Goal: Task Accomplishment & Management: Manage account settings

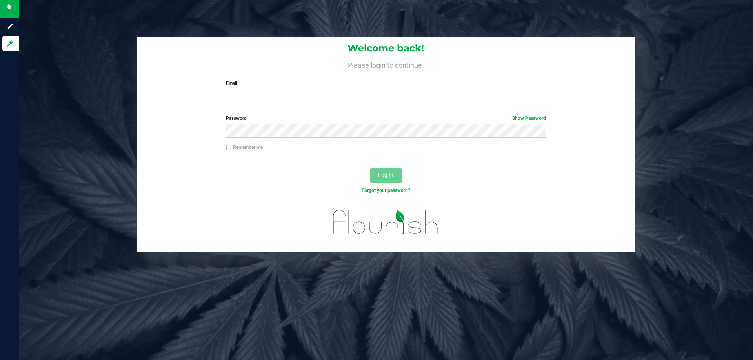
click at [254, 95] on input "Email" at bounding box center [386, 96] width 320 height 14
type input "cedwards@liveparallel.com"
click at [370, 169] on button "Log In" at bounding box center [385, 176] width 31 height 14
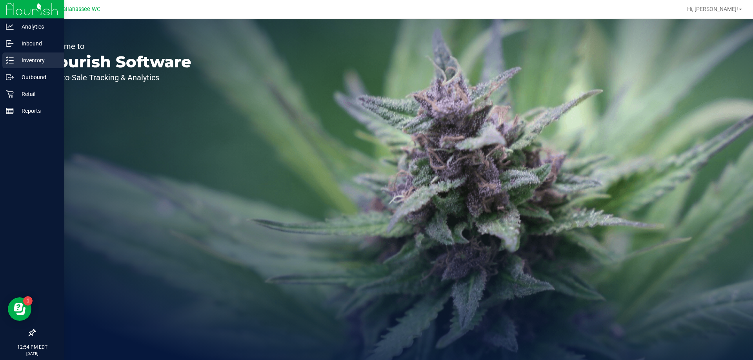
click at [10, 60] on icon at bounding box center [10, 60] width 8 height 8
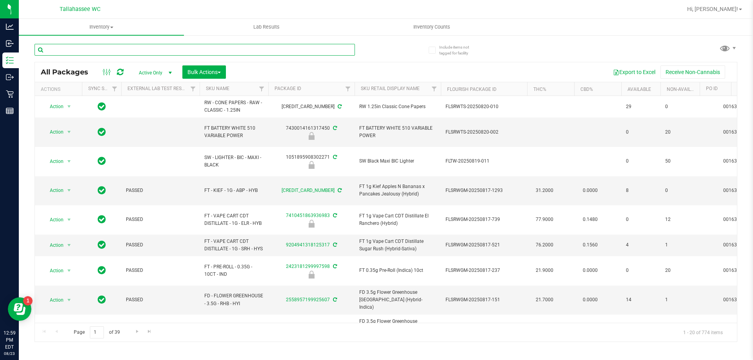
click at [136, 49] on input "text" at bounding box center [195, 50] width 320 height 12
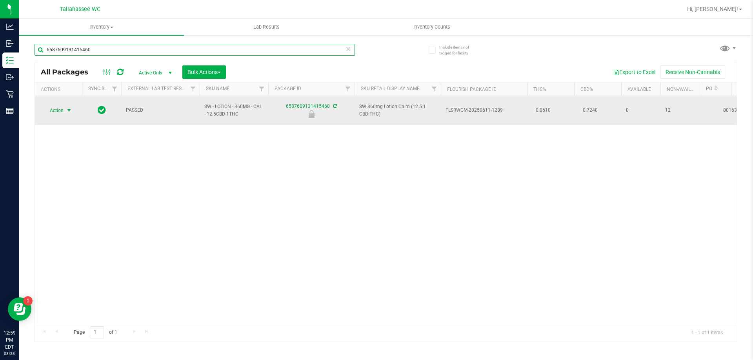
type input "6587609131415460"
click at [69, 107] on span "select" at bounding box center [69, 110] width 6 height 6
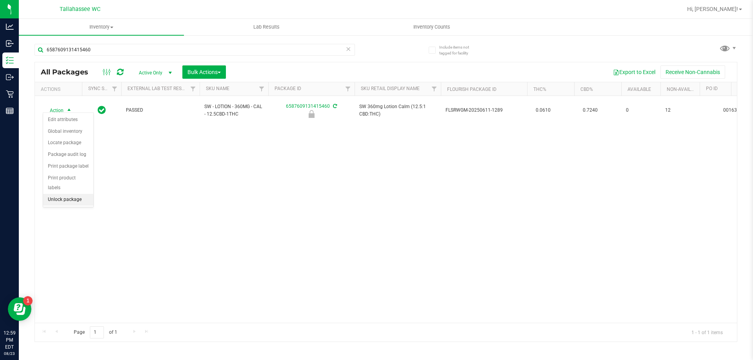
click at [83, 194] on li "Unlock package" at bounding box center [68, 200] width 50 height 12
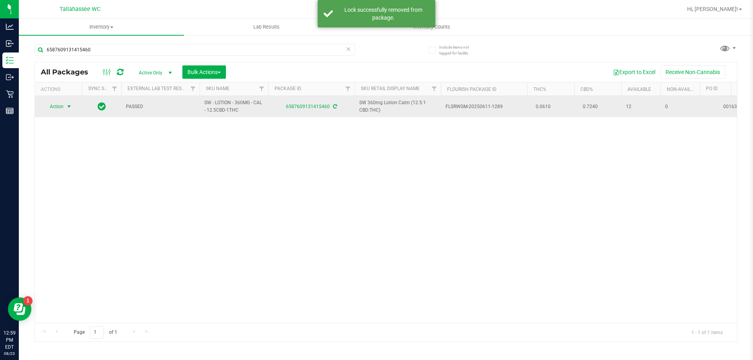
click at [67, 106] on span "select" at bounding box center [69, 107] width 6 height 6
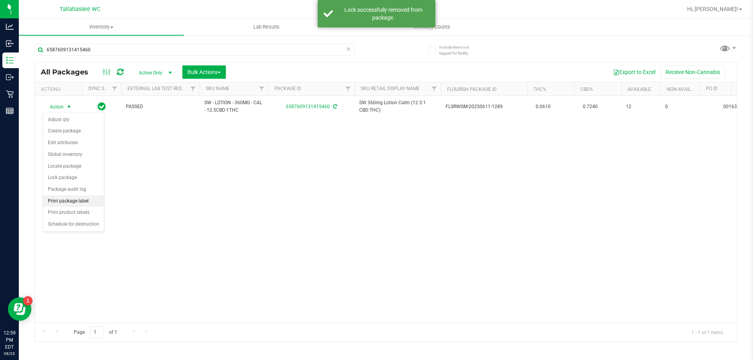
click at [87, 203] on li "Print package label" at bounding box center [73, 202] width 61 height 12
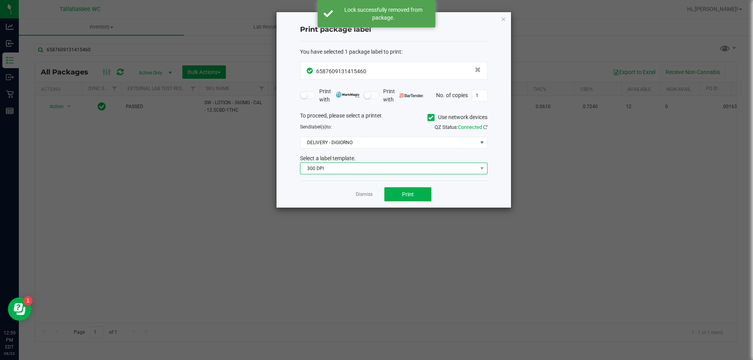
click at [412, 173] on span "300 DPI" at bounding box center [388, 168] width 177 height 11
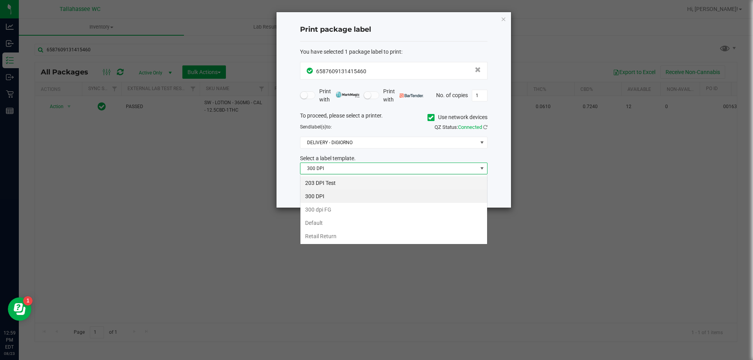
scroll to position [12, 188]
click at [390, 184] on li "203 DPI Test" at bounding box center [393, 183] width 187 height 13
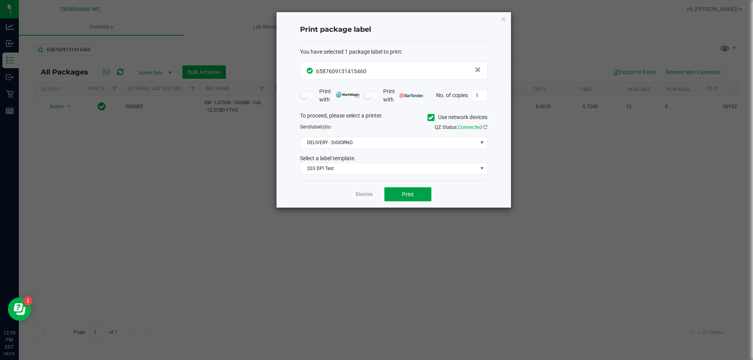
click at [405, 196] on span "Print" at bounding box center [408, 194] width 12 height 6
click at [368, 193] on link "Dismiss" at bounding box center [364, 194] width 17 height 7
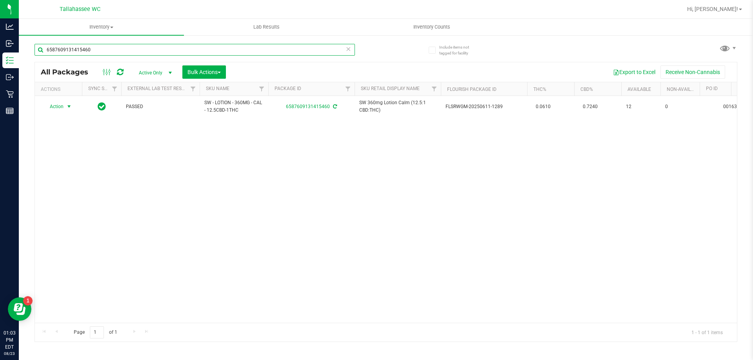
click at [172, 51] on input "6587609131415460" at bounding box center [195, 50] width 320 height 12
click at [171, 51] on input "6587609131415460" at bounding box center [195, 50] width 320 height 12
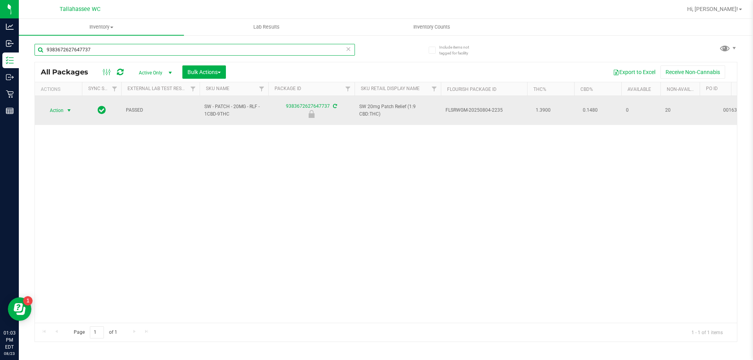
type input "9383672627647737"
click at [69, 107] on span "select" at bounding box center [69, 110] width 6 height 6
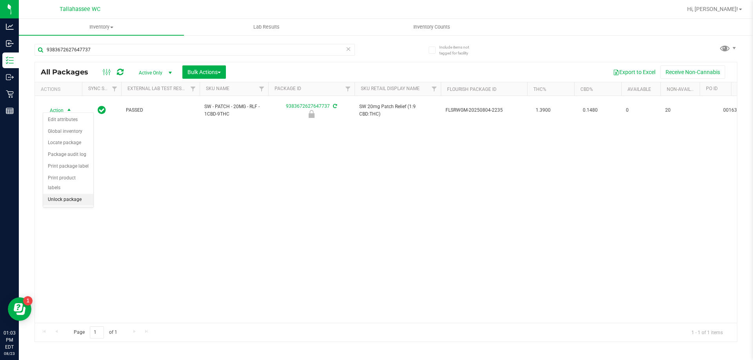
click at [80, 194] on li "Unlock package" at bounding box center [68, 200] width 50 height 12
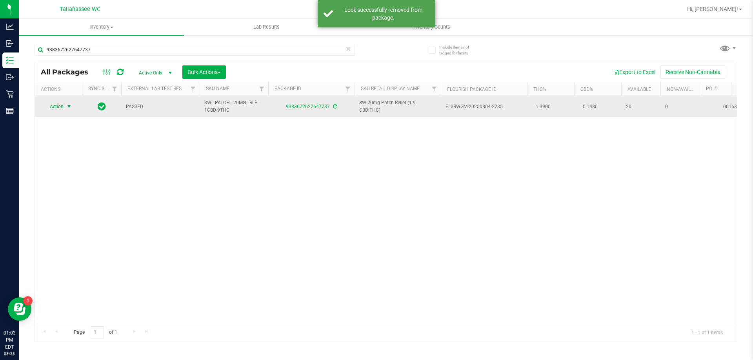
click at [71, 107] on span "select" at bounding box center [69, 107] width 6 height 6
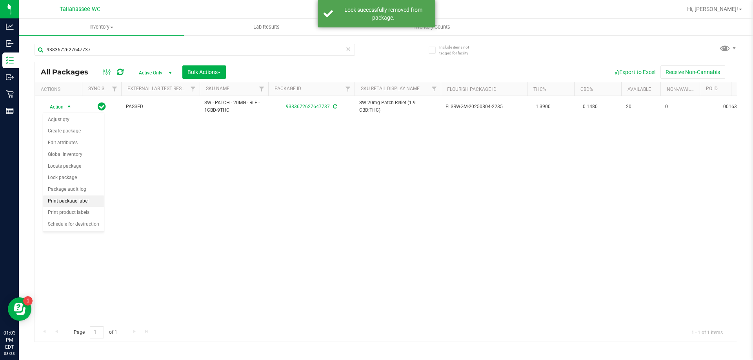
click at [94, 203] on li "Print package label" at bounding box center [73, 202] width 61 height 12
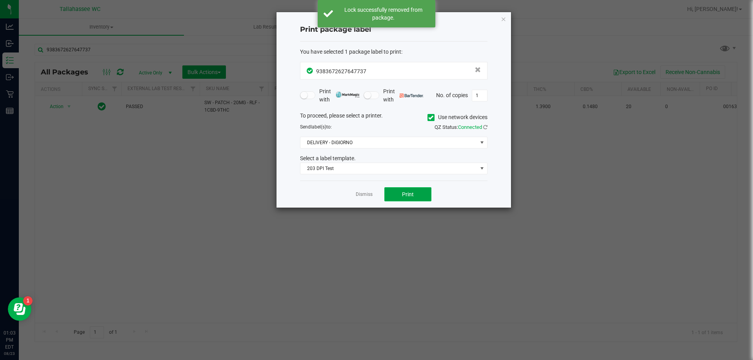
click at [410, 197] on span "Print" at bounding box center [408, 194] width 12 height 6
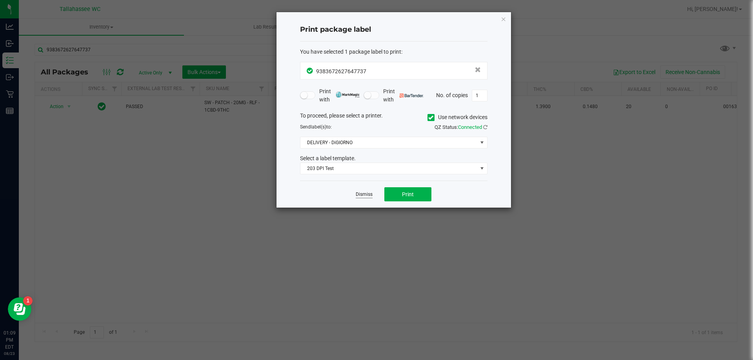
click at [362, 197] on link "Dismiss" at bounding box center [364, 194] width 17 height 7
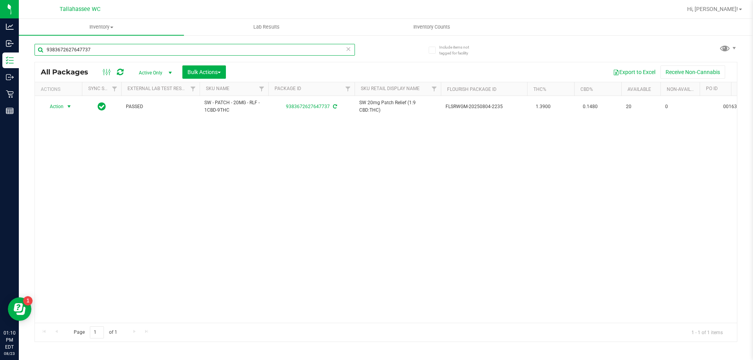
click at [129, 52] on input "9383672627647737" at bounding box center [195, 50] width 320 height 12
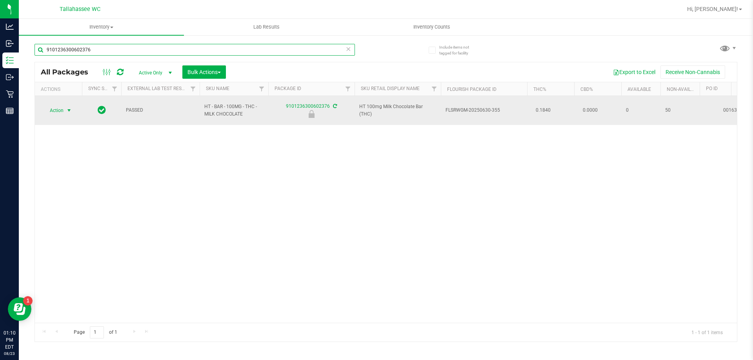
type input "9101236300602376"
click at [68, 107] on span "select" at bounding box center [69, 110] width 6 height 6
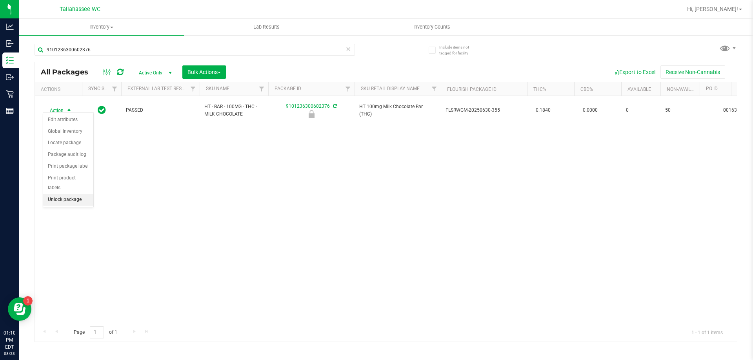
click at [79, 194] on li "Unlock package" at bounding box center [68, 200] width 50 height 12
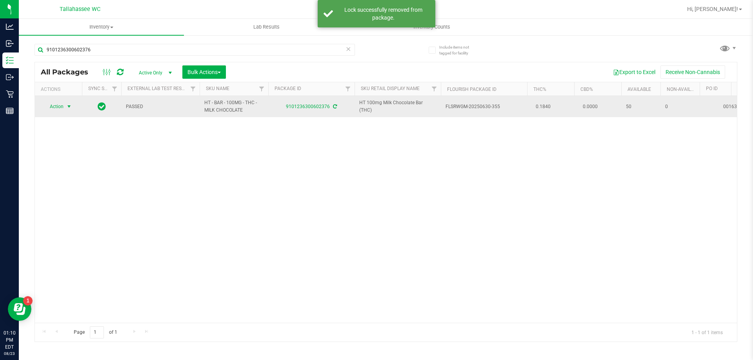
click at [67, 106] on span "select" at bounding box center [69, 107] width 6 height 6
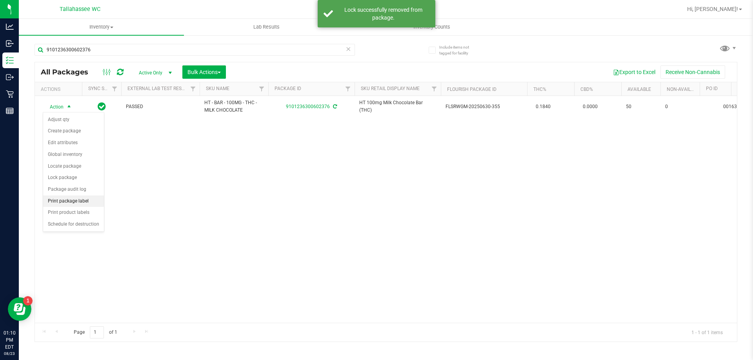
click at [60, 203] on li "Print package label" at bounding box center [73, 202] width 61 height 12
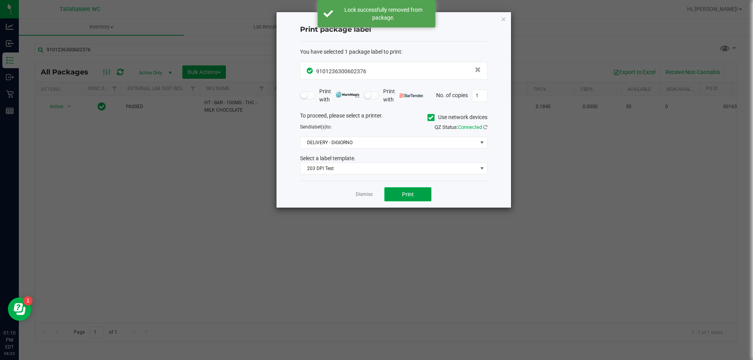
click at [413, 200] on button "Print" at bounding box center [407, 195] width 47 height 14
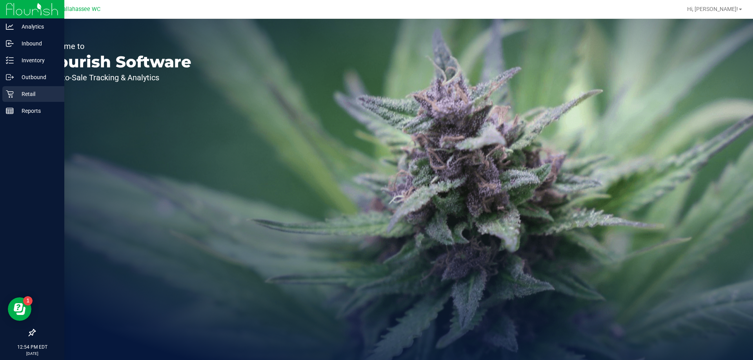
click at [11, 96] on icon at bounding box center [10, 94] width 8 height 8
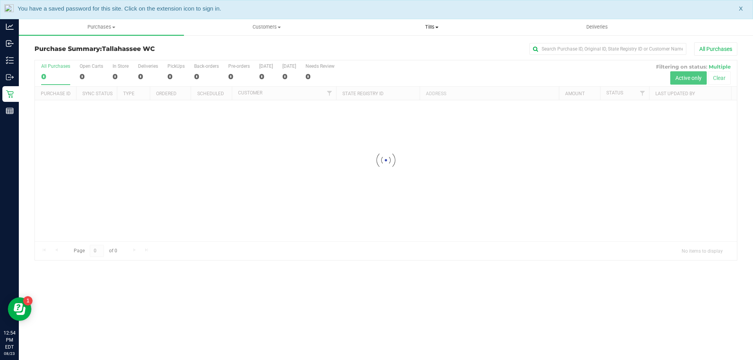
click at [435, 25] on span "Tills" at bounding box center [432, 27] width 164 height 7
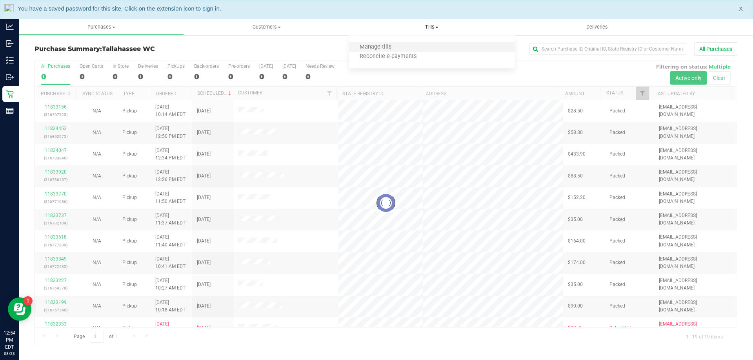
click at [416, 47] on li "Manage tills" at bounding box center [431, 47] width 165 height 9
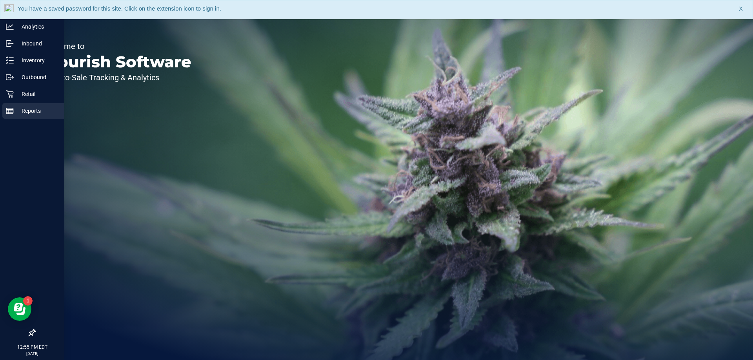
click at [11, 107] on div "Reports" at bounding box center [33, 111] width 62 height 16
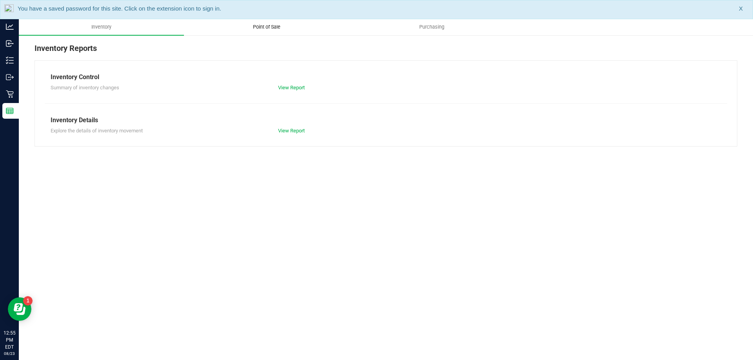
click at [259, 28] on span "Point of Sale" at bounding box center [266, 27] width 49 height 7
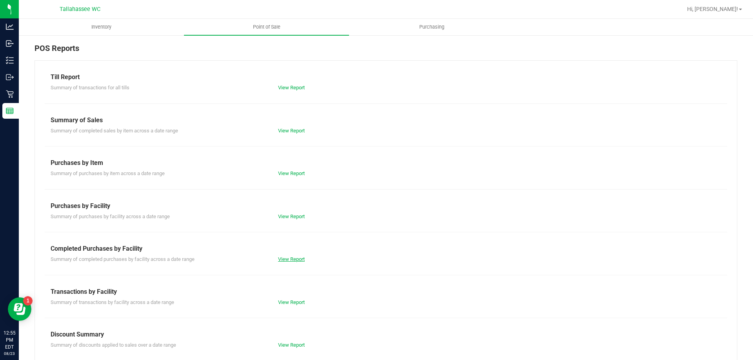
click at [297, 257] on link "View Report" at bounding box center [291, 260] width 27 height 6
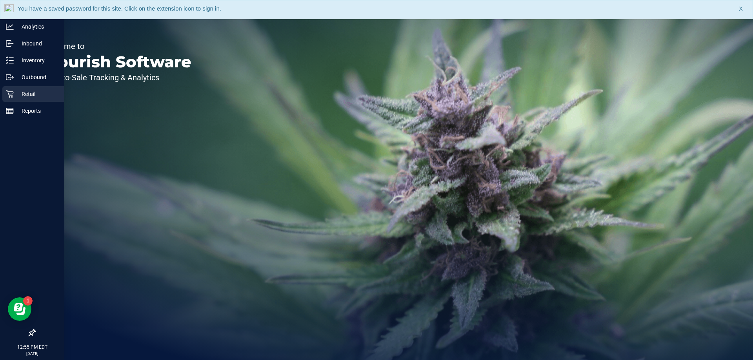
click at [6, 92] on icon at bounding box center [10, 94] width 8 height 8
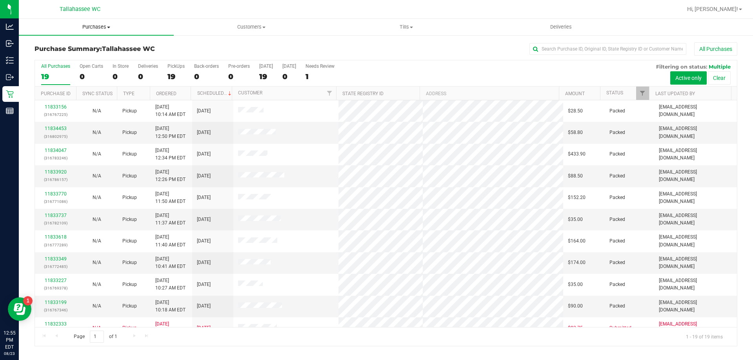
click at [105, 26] on span "Purchases" at bounding box center [96, 27] width 155 height 7
click at [105, 54] on li "Fulfillment" at bounding box center [96, 56] width 155 height 9
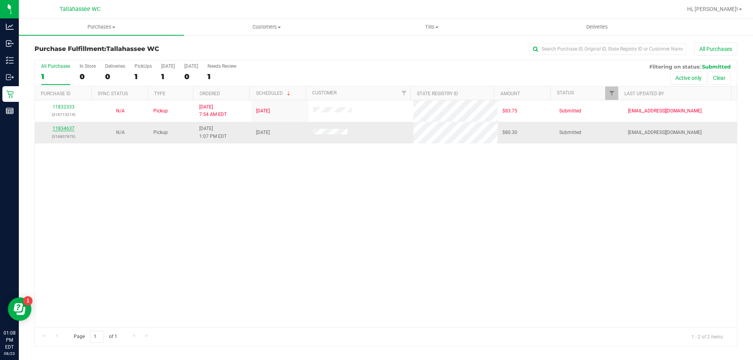
click at [66, 130] on link "11834637" at bounding box center [64, 128] width 22 height 5
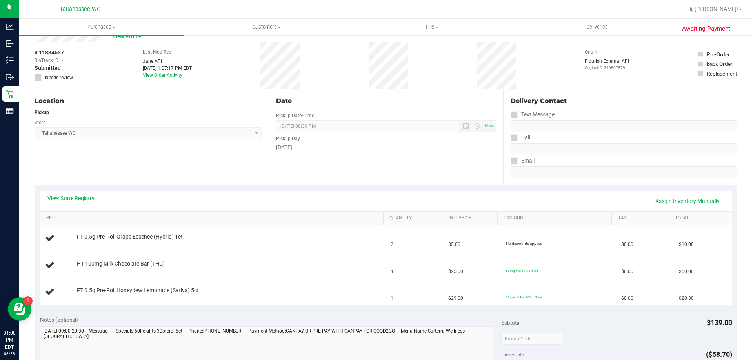
scroll to position [39, 0]
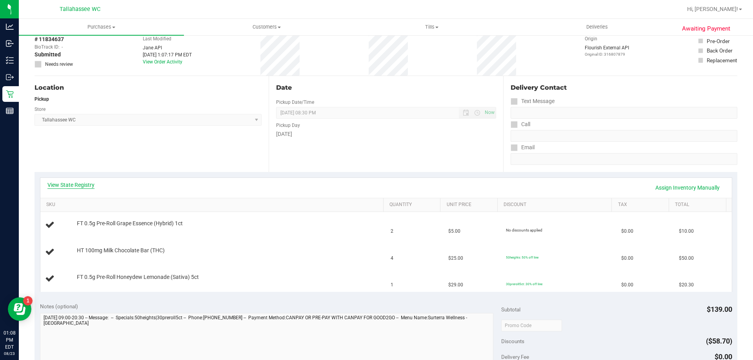
click at [63, 183] on link "View State Registry" at bounding box center [70, 185] width 47 height 8
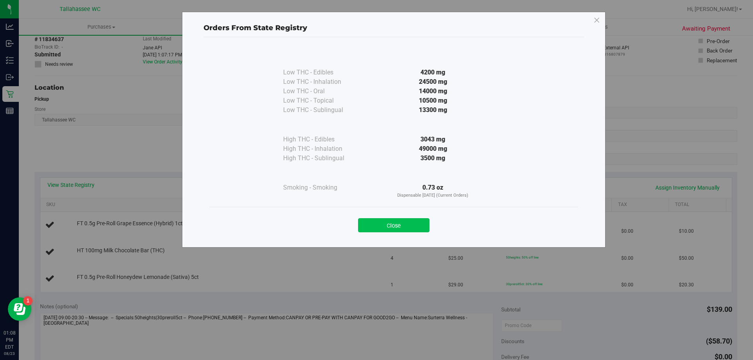
click at [409, 225] on button "Close" at bounding box center [393, 225] width 71 height 14
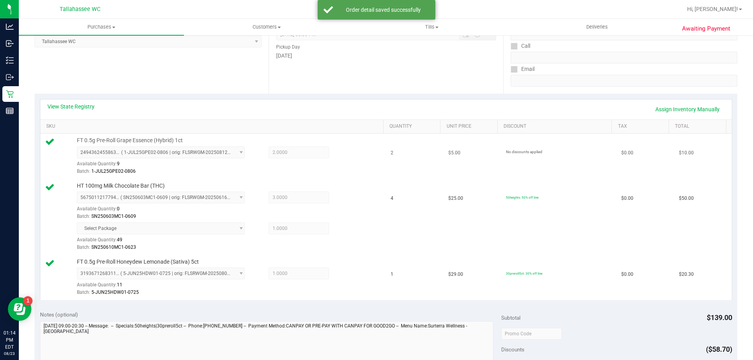
scroll to position [196, 0]
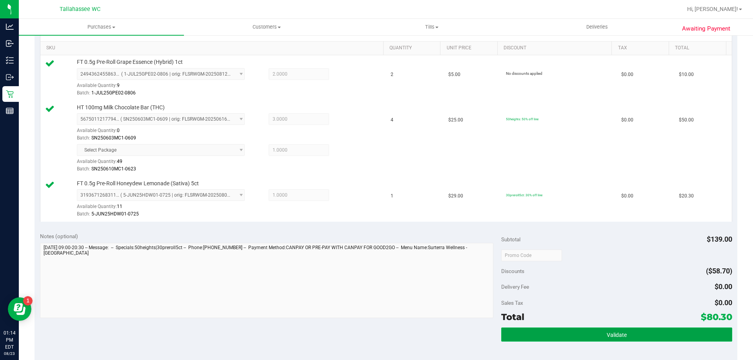
click at [537, 331] on button "Validate" at bounding box center [616, 335] width 231 height 14
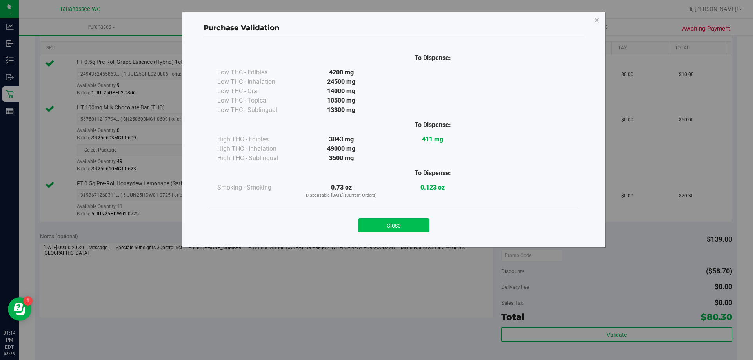
click at [378, 224] on button "Close" at bounding box center [393, 225] width 71 height 14
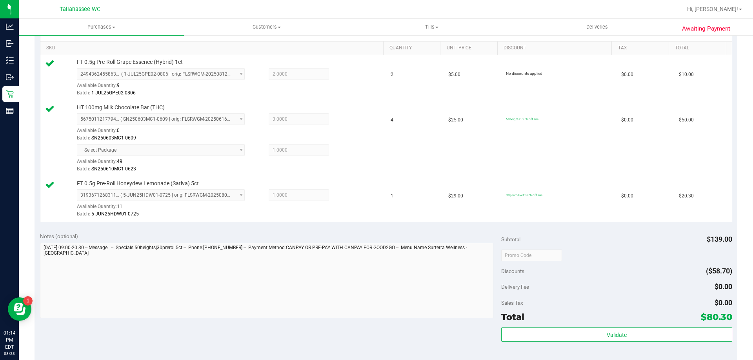
scroll to position [314, 0]
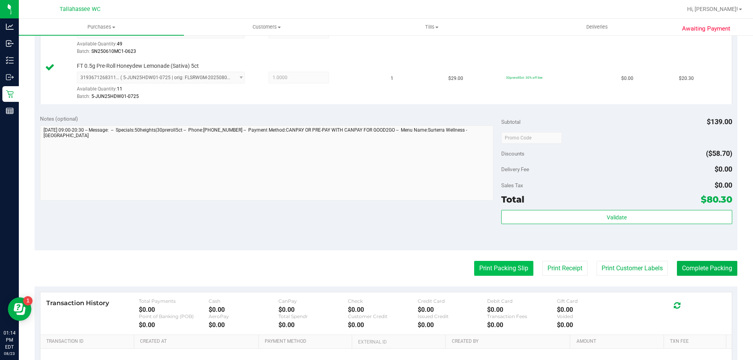
click at [507, 271] on button "Print Packing Slip" at bounding box center [503, 268] width 59 height 15
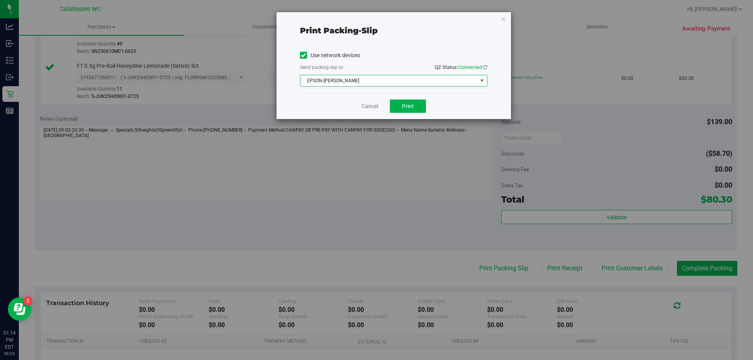
click at [444, 82] on span "EPSON-AKON" at bounding box center [388, 80] width 177 height 11
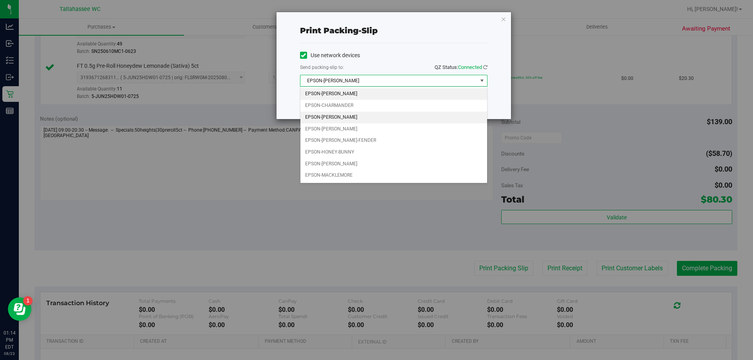
click at [390, 115] on li "EPSON-CHER" at bounding box center [393, 118] width 187 height 12
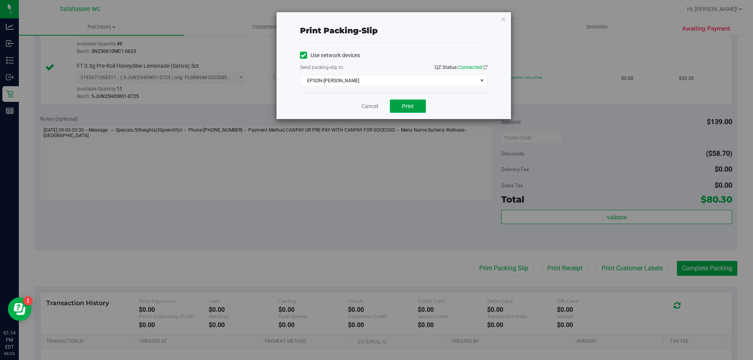
click at [400, 109] on button "Print" at bounding box center [408, 106] width 36 height 13
click at [371, 109] on link "Cancel" at bounding box center [370, 106] width 16 height 8
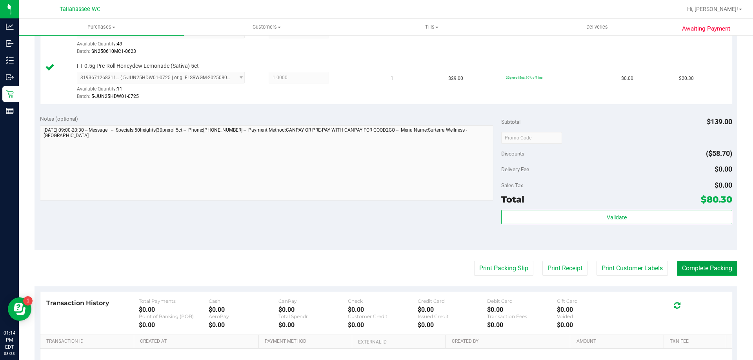
click at [701, 273] on button "Complete Packing" at bounding box center [707, 268] width 60 height 15
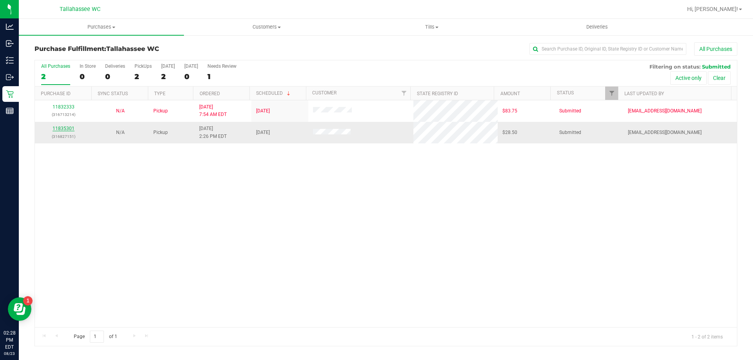
click at [71, 128] on link "11835301" at bounding box center [64, 128] width 22 height 5
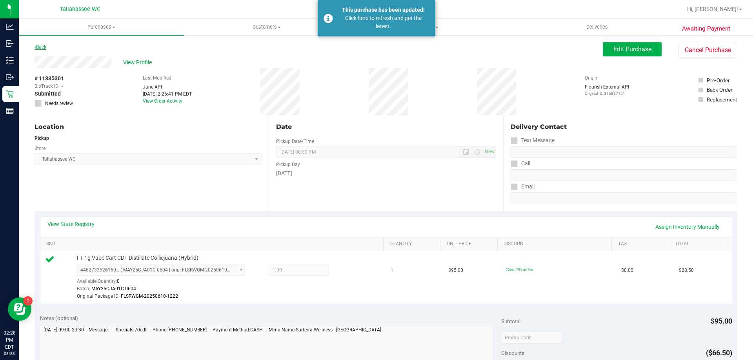
click at [44, 48] on link "Back" at bounding box center [41, 46] width 12 height 5
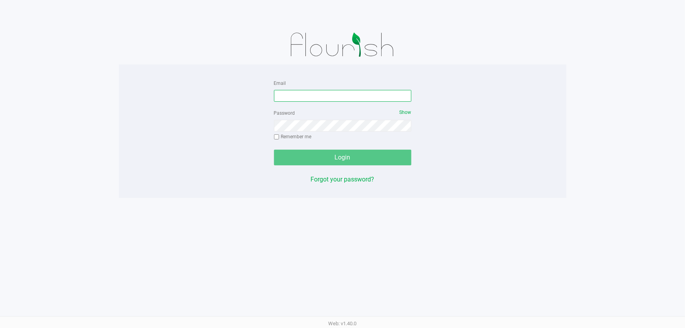
click at [313, 96] on input "Email" at bounding box center [342, 96] width 137 height 12
type input "cedwards@liveparallel.com"
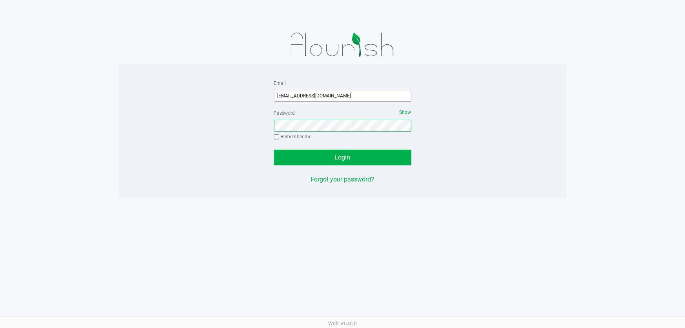
click at [274, 149] on button "Login" at bounding box center [342, 157] width 137 height 16
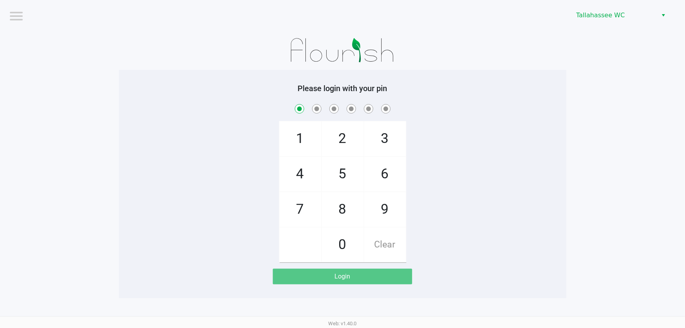
checkbox input "true"
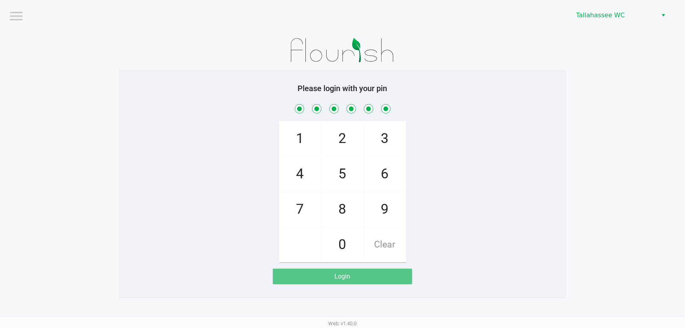
checkbox input "true"
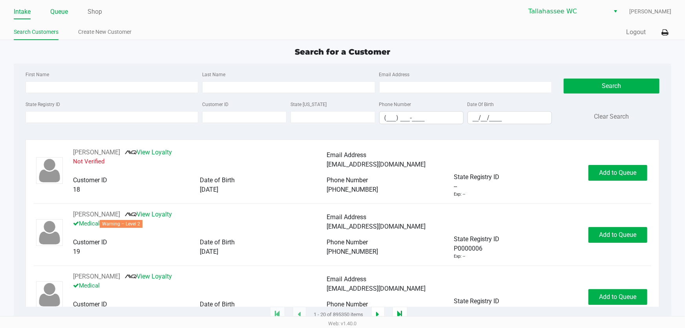
click at [64, 12] on link "Queue" at bounding box center [59, 11] width 18 height 11
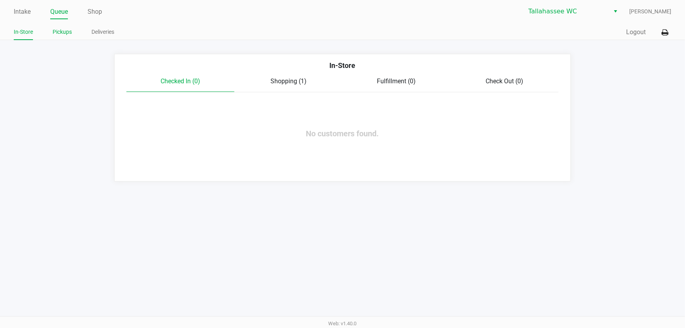
click at [53, 32] on link "Pickups" at bounding box center [62, 32] width 19 height 10
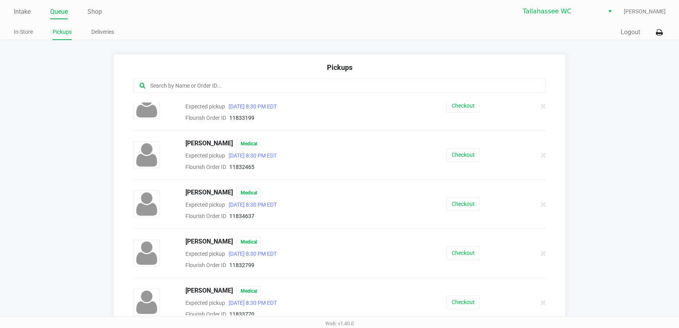
scroll to position [357, 0]
click at [464, 201] on button "Checkout" at bounding box center [463, 204] width 33 height 14
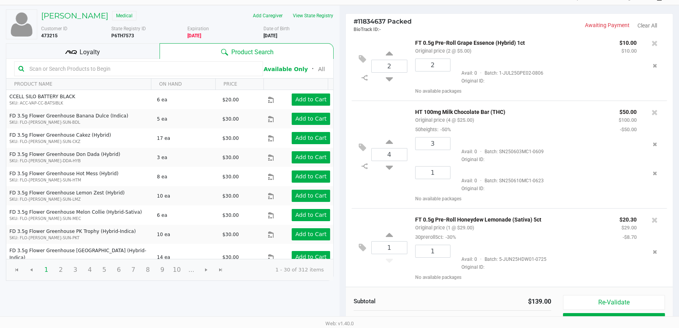
scroll to position [80, 0]
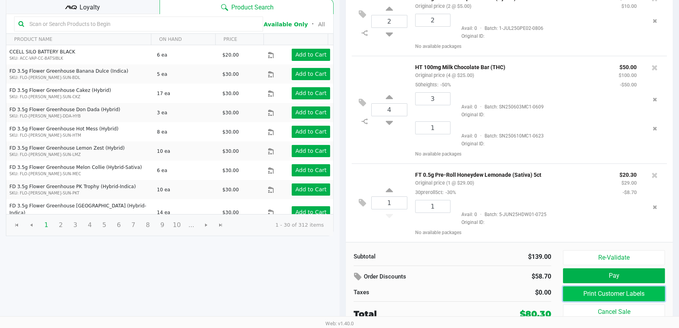
click at [592, 293] on button "Print Customer Labels" at bounding box center [614, 293] width 102 height 15
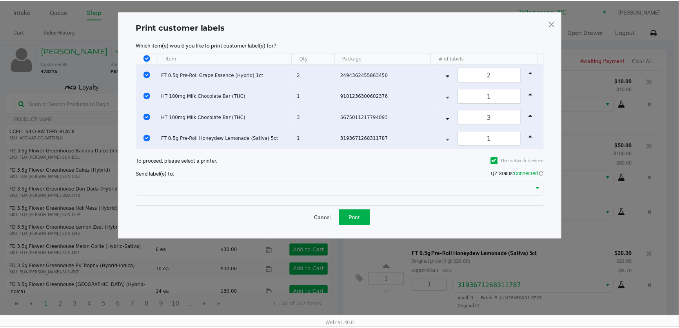
scroll to position [0, 0]
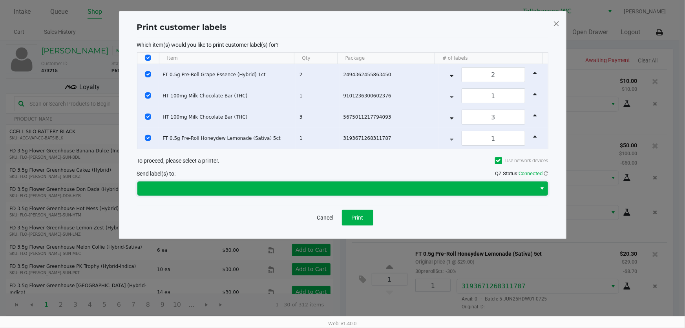
click at [390, 191] on span at bounding box center [337, 188] width 390 height 9
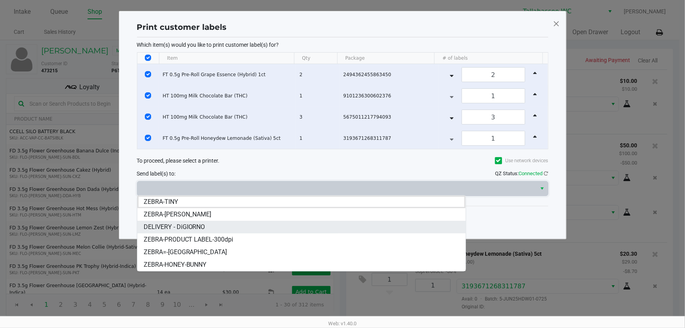
click at [328, 226] on li "DELIVERY - DiGIORNO" at bounding box center [301, 226] width 328 height 13
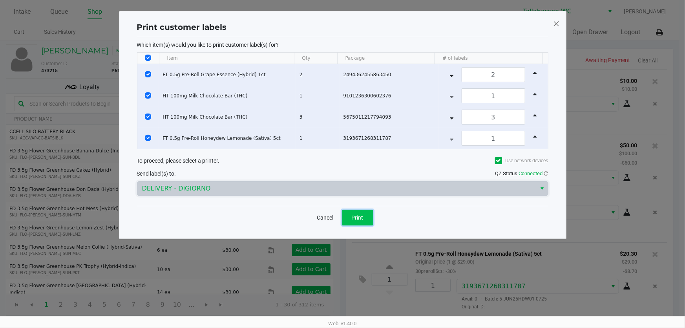
click at [351, 217] on span "Print" at bounding box center [357, 217] width 12 height 6
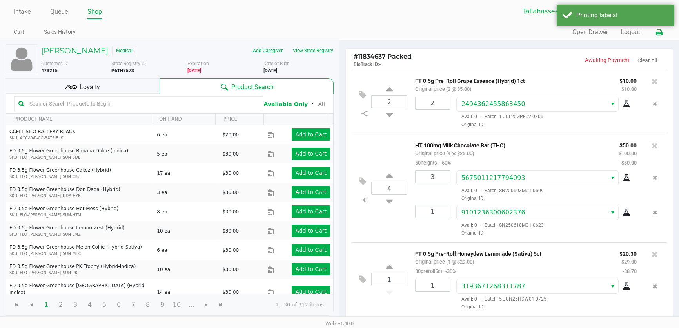
click at [657, 32] on icon at bounding box center [659, 32] width 7 height 5
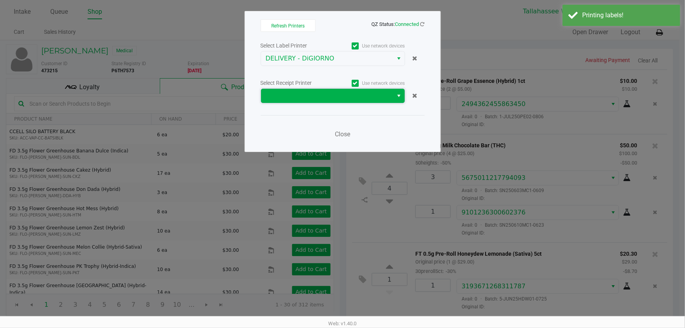
click at [352, 94] on span at bounding box center [327, 95] width 123 height 9
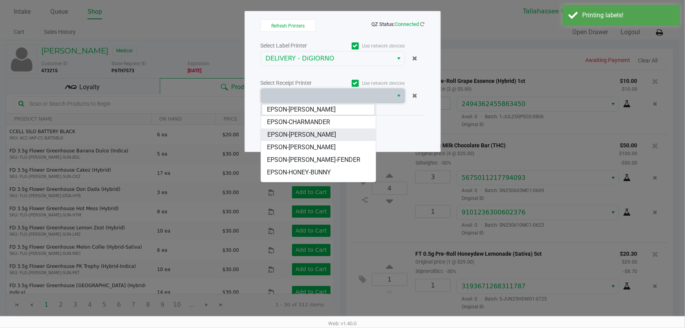
click at [300, 135] on span "EPSON-CHER" at bounding box center [301, 134] width 69 height 9
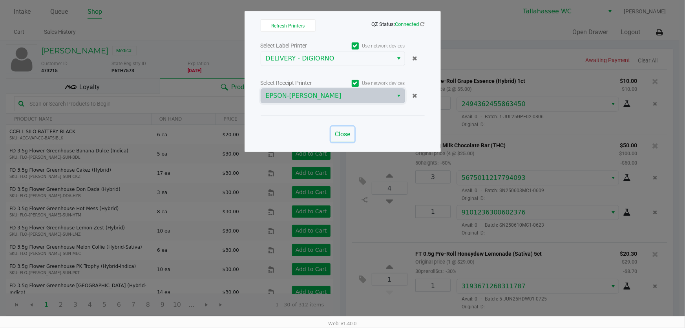
click at [347, 131] on span "Close" at bounding box center [342, 133] width 15 height 7
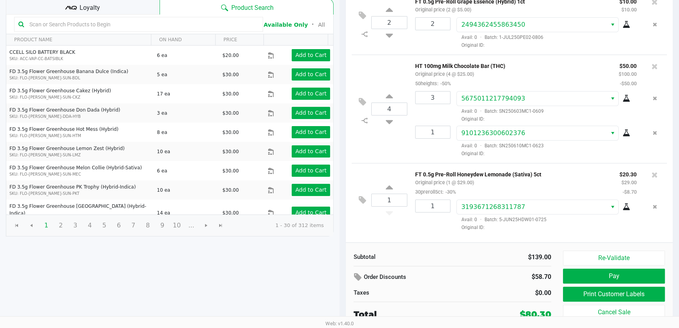
scroll to position [80, 0]
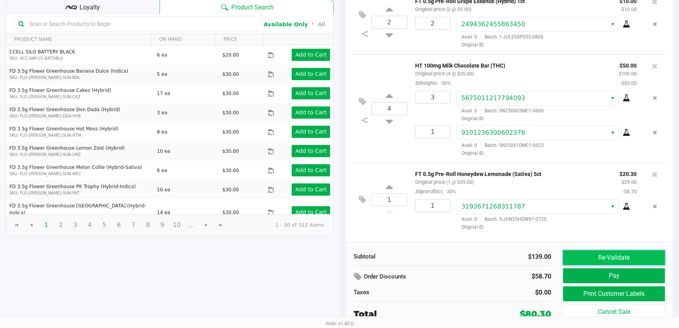
click at [600, 253] on button "Re-Validate" at bounding box center [614, 257] width 102 height 15
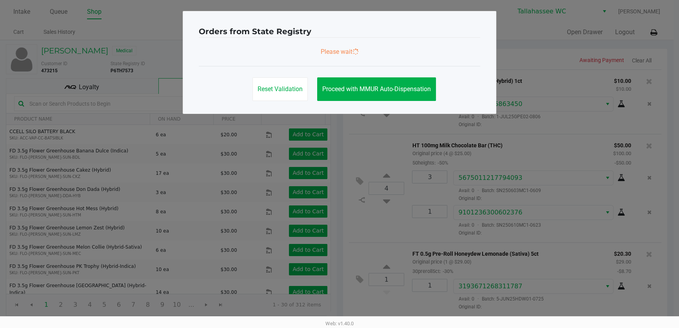
scroll to position [0, 0]
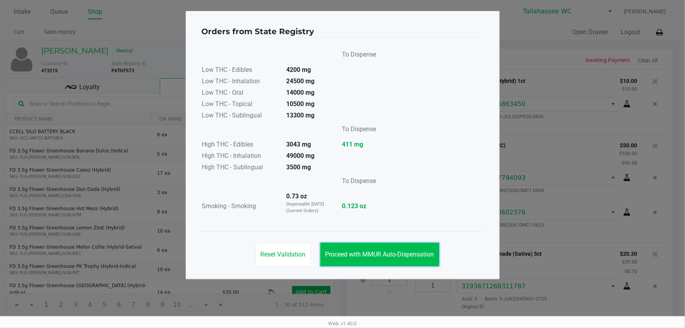
click at [404, 248] on button "Proceed with MMUR Auto-Dispensation" at bounding box center [379, 254] width 119 height 24
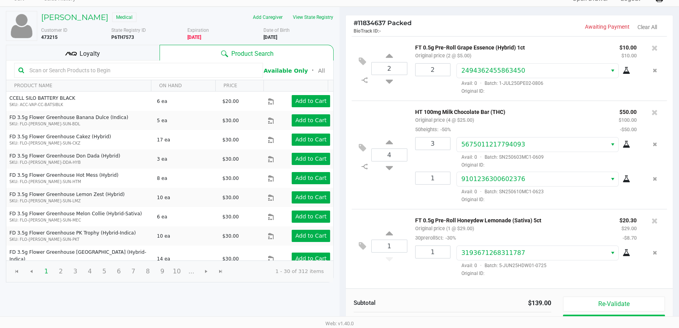
scroll to position [80, 0]
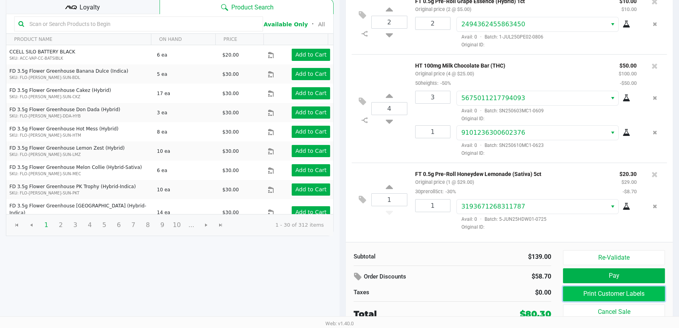
click at [594, 295] on button "Print Customer Labels" at bounding box center [614, 293] width 102 height 15
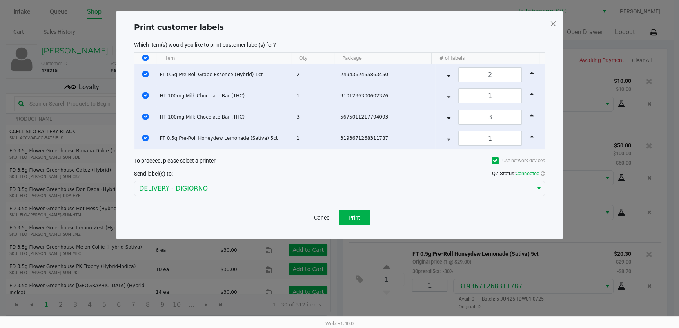
scroll to position [0, 0]
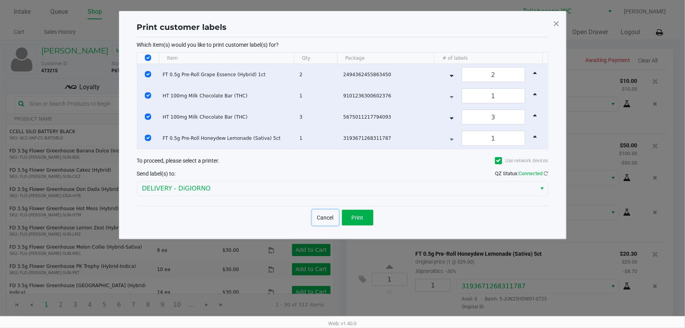
click at [328, 217] on button "Cancel" at bounding box center [325, 217] width 27 height 16
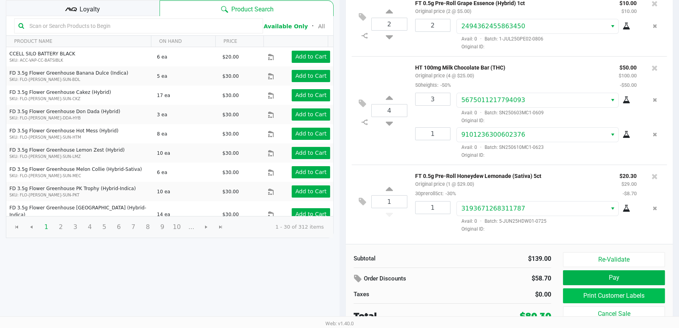
scroll to position [80, 0]
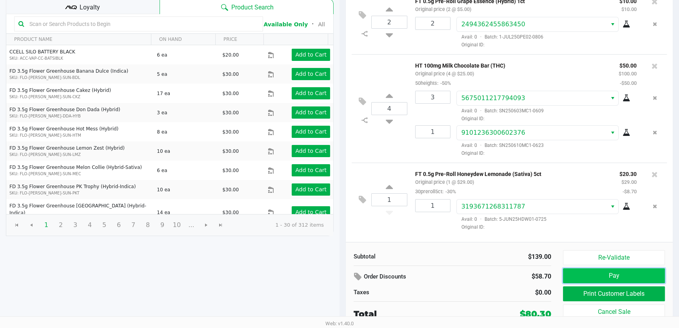
click at [600, 271] on button "Pay" at bounding box center [614, 275] width 102 height 15
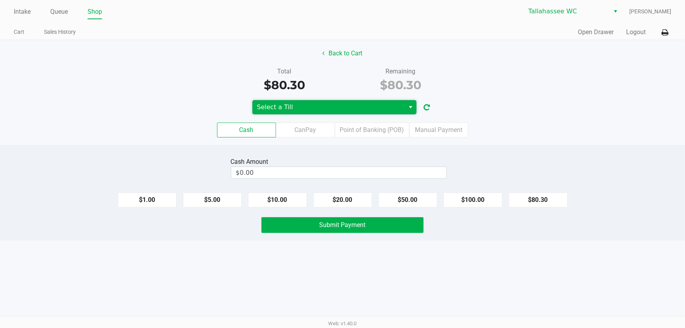
click at [367, 106] on span "Select a Till" at bounding box center [328, 106] width 143 height 9
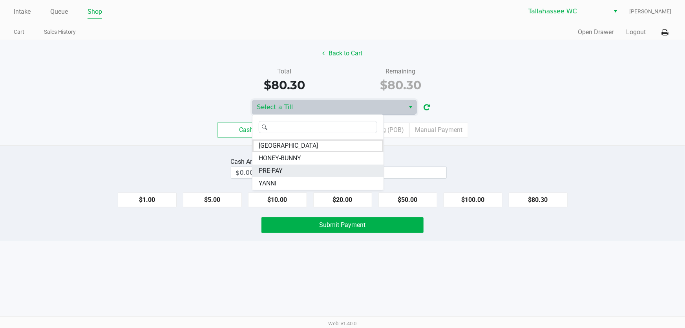
click at [288, 169] on li "PRE-PAY" at bounding box center [317, 170] width 131 height 13
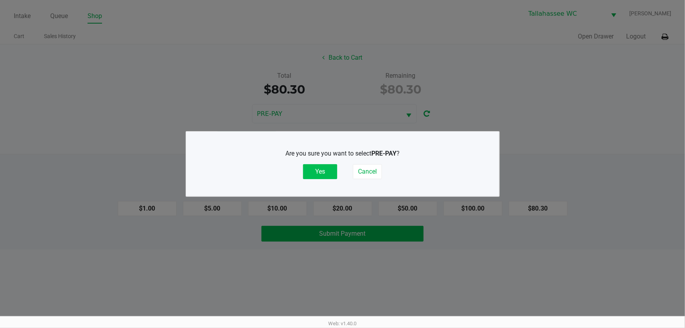
drag, startPoint x: 326, startPoint y: 170, endPoint x: 331, endPoint y: 170, distance: 5.1
click at [327, 170] on button "Yes" at bounding box center [320, 171] width 34 height 15
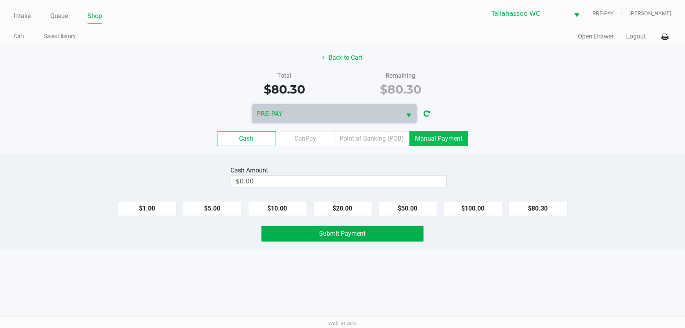
click at [440, 137] on label "Manual Payment" at bounding box center [438, 138] width 59 height 15
click at [0, 0] on 8 "Manual Payment" at bounding box center [0, 0] width 0 height 0
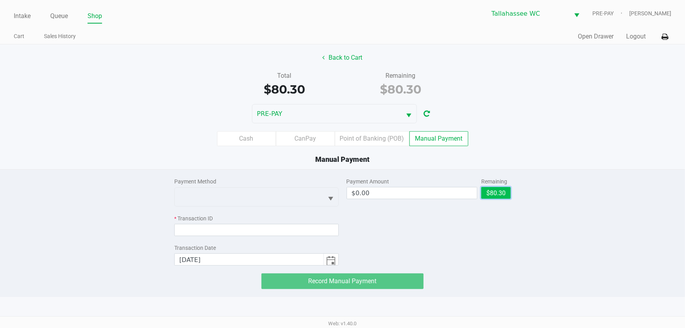
click at [498, 192] on button "$80.30" at bounding box center [495, 193] width 29 height 12
type input "$80.30"
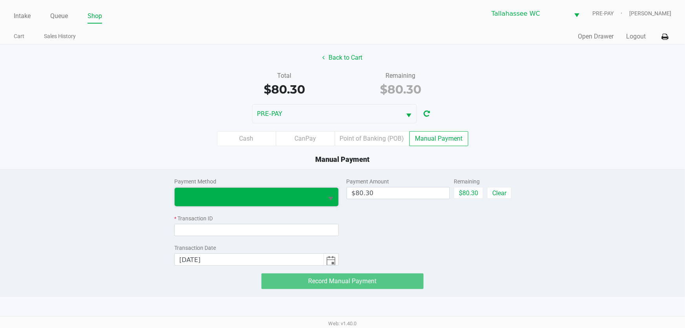
click at [310, 200] on span at bounding box center [249, 197] width 149 height 18
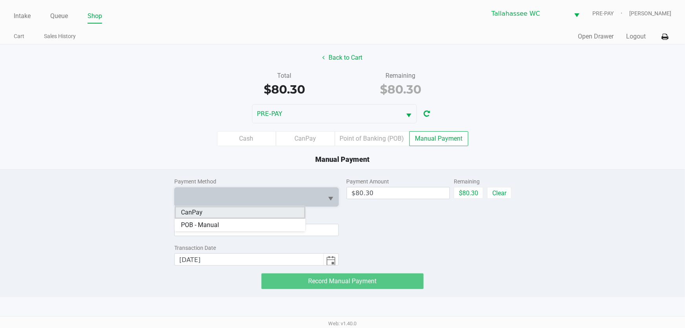
click at [273, 213] on li "CanPay" at bounding box center [240, 212] width 131 height 13
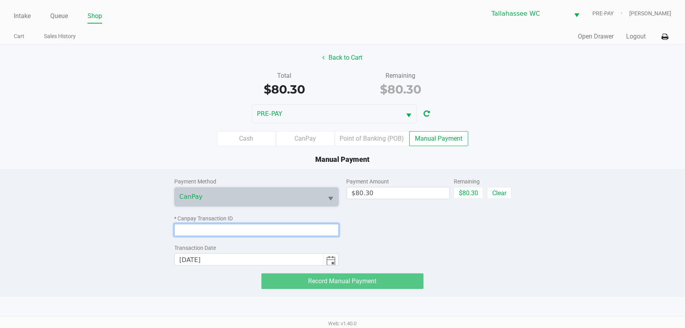
click at [279, 227] on input at bounding box center [256, 230] width 164 height 12
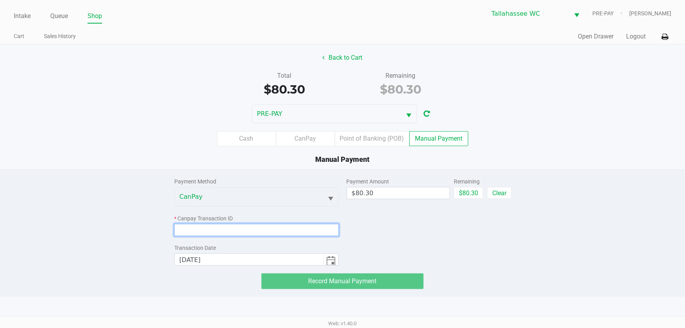
paste input "5U2E7EYUDUME"
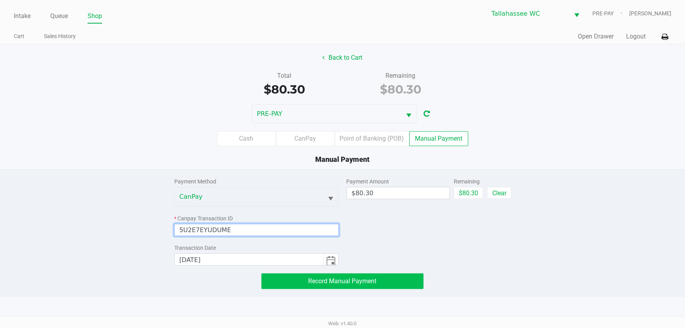
type input "5U2E7EYUDUME"
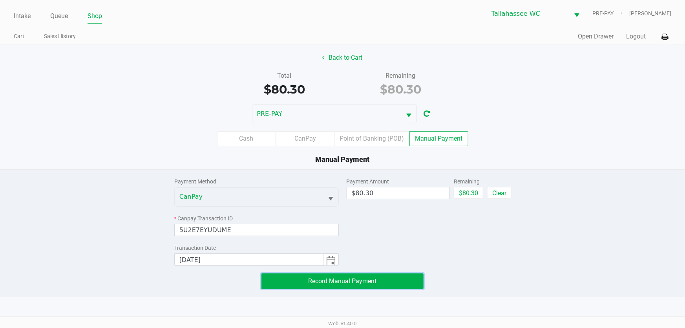
click at [299, 280] on button "Record Manual Payment" at bounding box center [342, 281] width 162 height 16
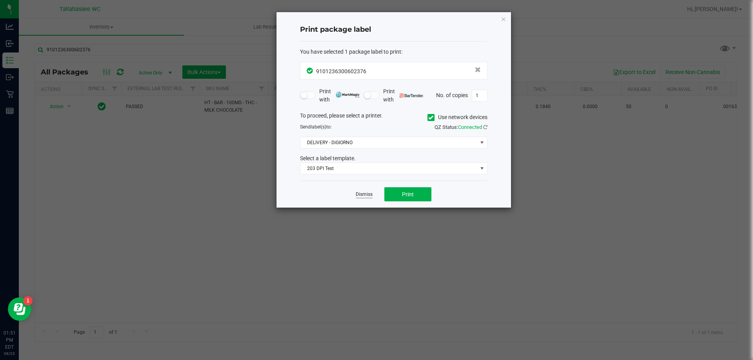
click at [366, 195] on link "Dismiss" at bounding box center [364, 194] width 17 height 7
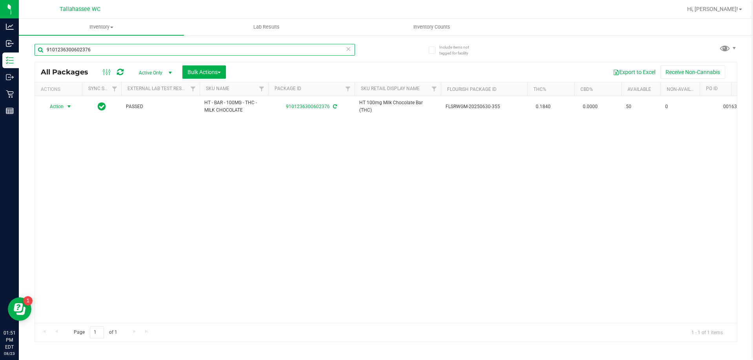
click at [171, 51] on input "9101236300602376" at bounding box center [195, 50] width 320 height 12
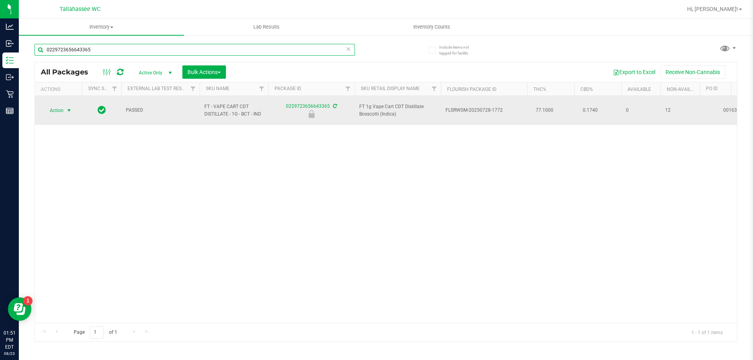
type input "0229723656643365"
click at [70, 107] on span "select" at bounding box center [69, 110] width 6 height 6
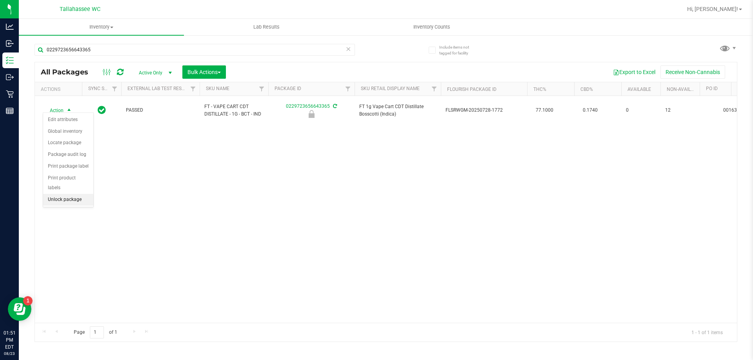
click at [71, 194] on li "Unlock package" at bounding box center [68, 200] width 50 height 12
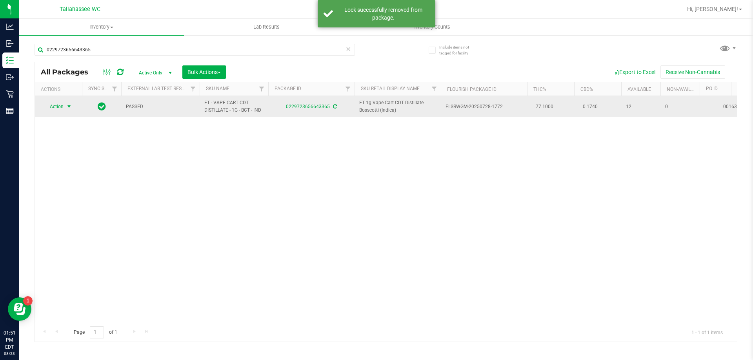
click at [69, 106] on span "select" at bounding box center [69, 107] width 6 height 6
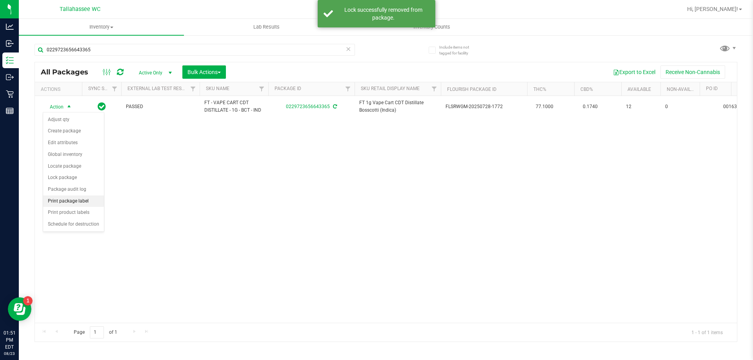
click at [81, 202] on li "Print package label" at bounding box center [73, 202] width 61 height 12
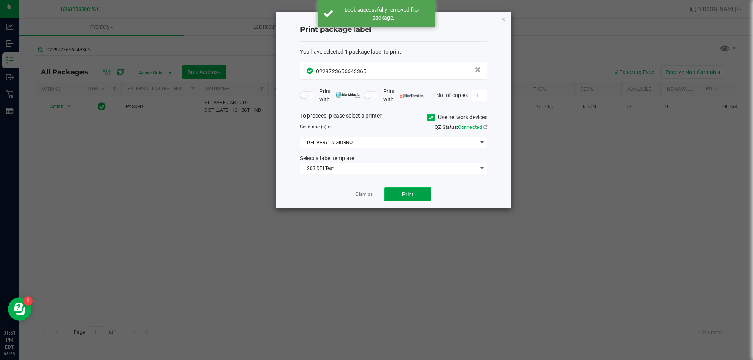
click at [391, 194] on button "Print" at bounding box center [407, 195] width 47 height 14
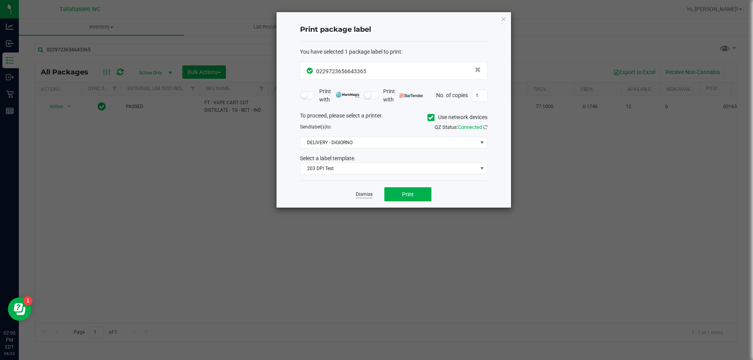
click at [364, 196] on link "Dismiss" at bounding box center [364, 194] width 17 height 7
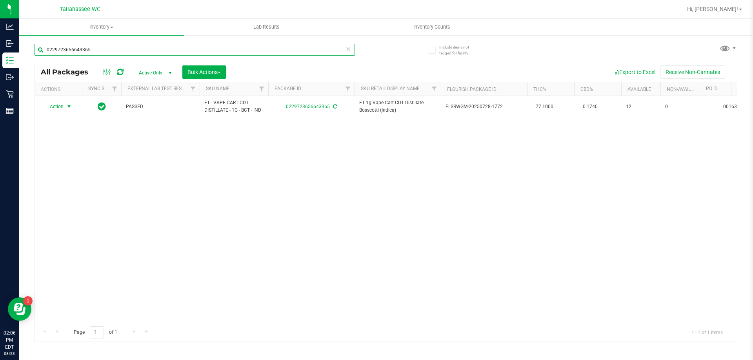
click at [160, 51] on input "0229723656643365" at bounding box center [195, 50] width 320 height 12
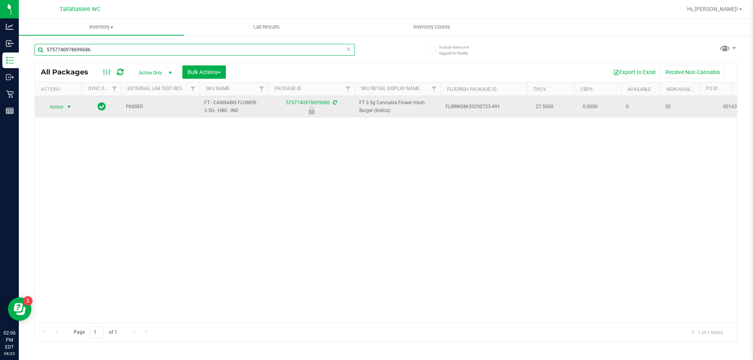
type input "5757740978699686"
click at [69, 107] on span "select" at bounding box center [69, 107] width 6 height 6
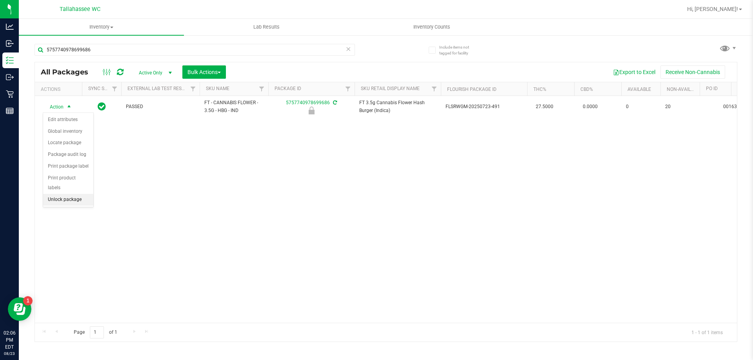
click at [78, 194] on li "Unlock package" at bounding box center [68, 200] width 50 height 12
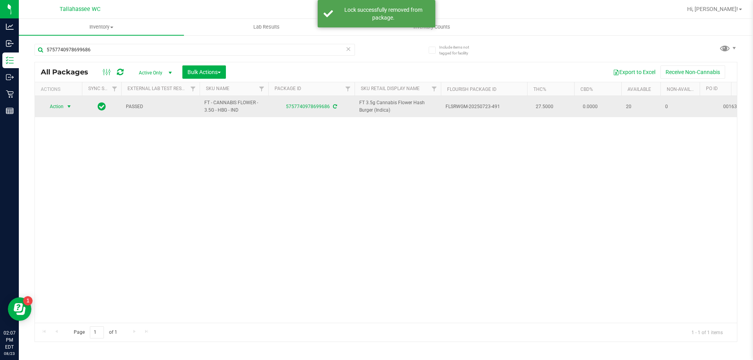
click at [71, 106] on span "select" at bounding box center [69, 107] width 6 height 6
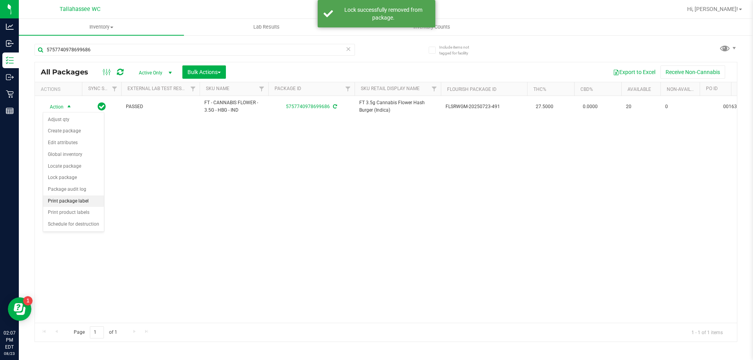
click at [98, 199] on li "Print package label" at bounding box center [73, 202] width 61 height 12
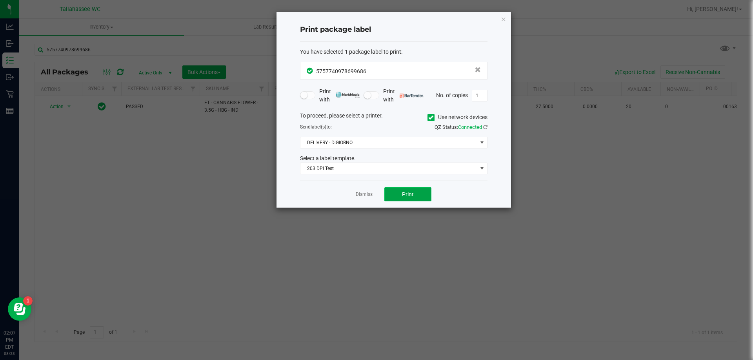
click at [406, 196] on span "Print" at bounding box center [408, 194] width 12 height 6
click at [364, 197] on link "Dismiss" at bounding box center [364, 194] width 17 height 7
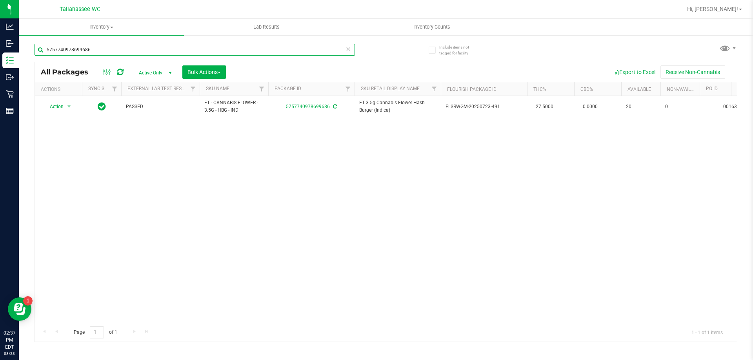
click at [152, 48] on input "5757740978699686" at bounding box center [195, 50] width 320 height 12
click at [152, 47] on input "5757740978699686" at bounding box center [195, 50] width 320 height 12
type input "2"
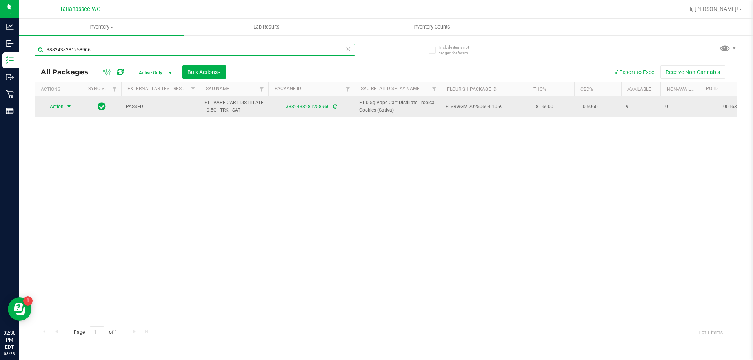
type input "3882438281258966"
click at [70, 105] on span "select" at bounding box center [69, 107] width 6 height 6
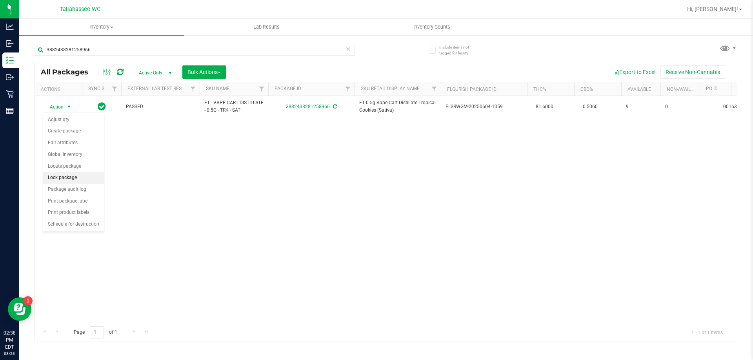
click at [81, 180] on li "Lock package" at bounding box center [73, 178] width 61 height 12
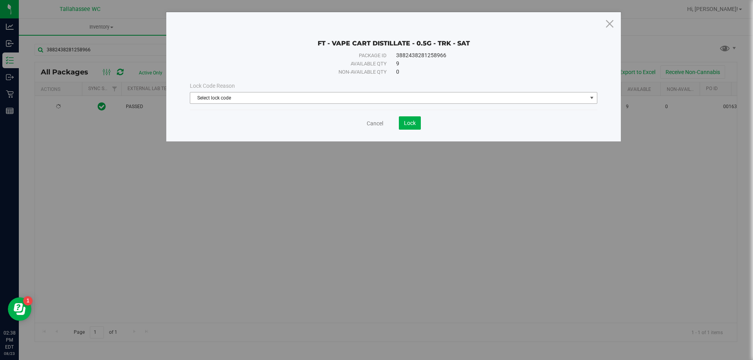
click at [589, 99] on span "select" at bounding box center [592, 98] width 6 height 6
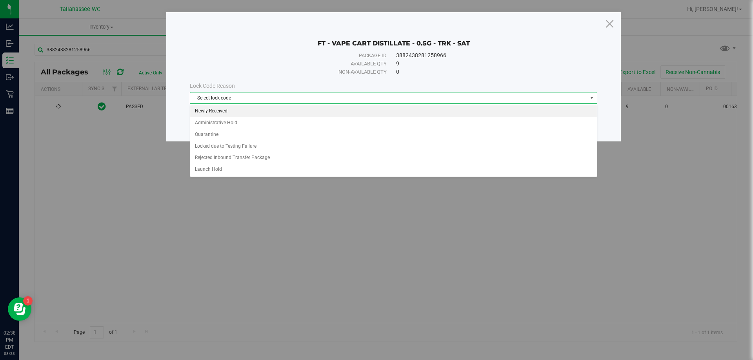
click at [421, 108] on li "Newly Received" at bounding box center [393, 112] width 407 height 12
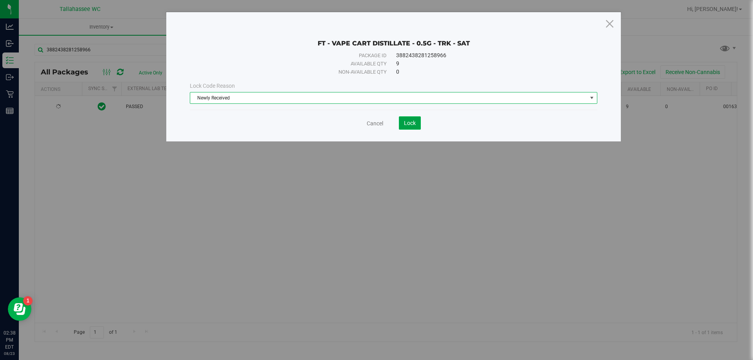
click at [416, 121] on button "Lock" at bounding box center [410, 123] width 22 height 13
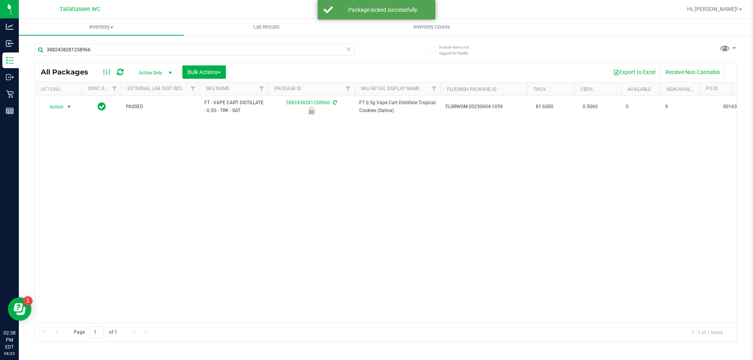
drag, startPoint x: 66, startPoint y: 109, endPoint x: 67, endPoint y: 116, distance: 7.1
click at [66, 108] on span "select" at bounding box center [69, 107] width 6 height 6
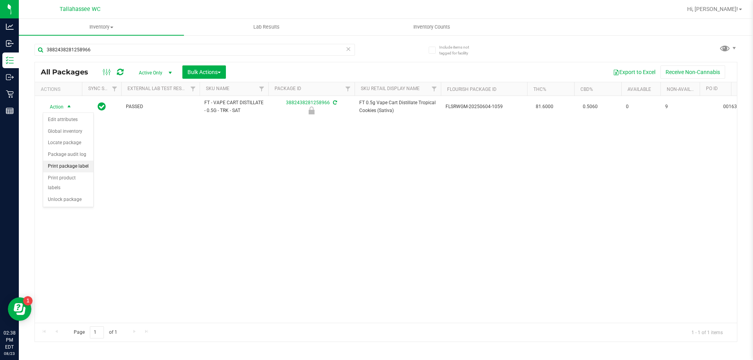
click at [78, 168] on li "Print package label" at bounding box center [68, 167] width 50 height 12
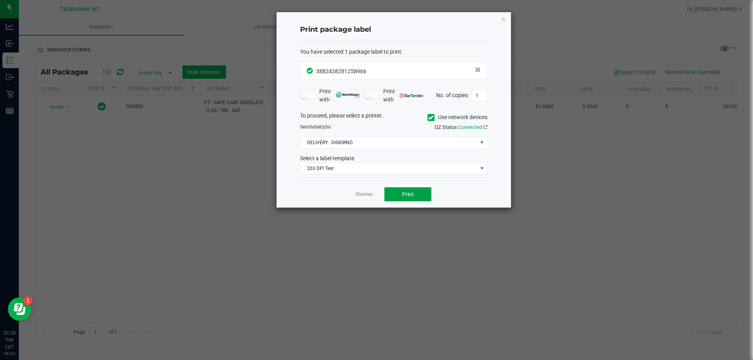
click at [399, 196] on button "Print" at bounding box center [407, 195] width 47 height 14
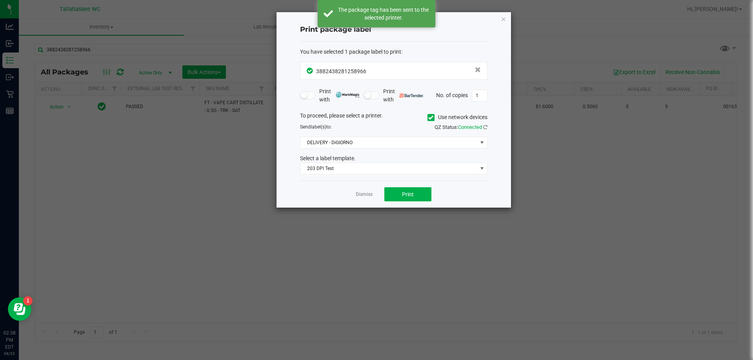
drag, startPoint x: 358, startPoint y: 195, endPoint x: 332, endPoint y: 179, distance: 30.1
click at [358, 194] on link "Dismiss" at bounding box center [364, 194] width 17 height 7
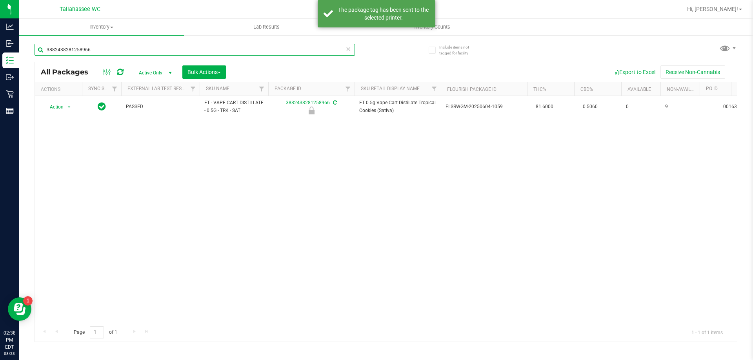
click at [108, 51] on input "3882438281258966" at bounding box center [195, 50] width 320 height 12
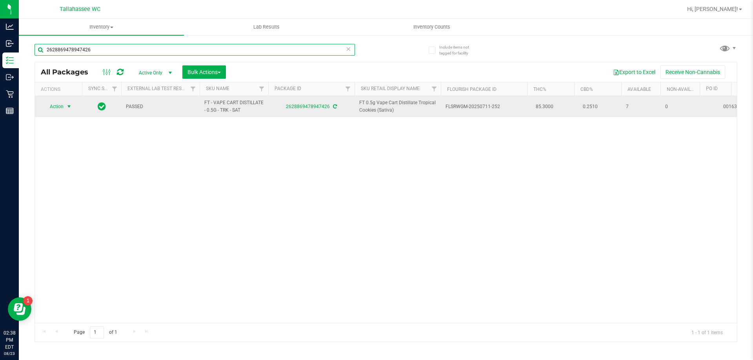
type input "2628869478947426"
click at [69, 107] on span "select" at bounding box center [69, 107] width 6 height 6
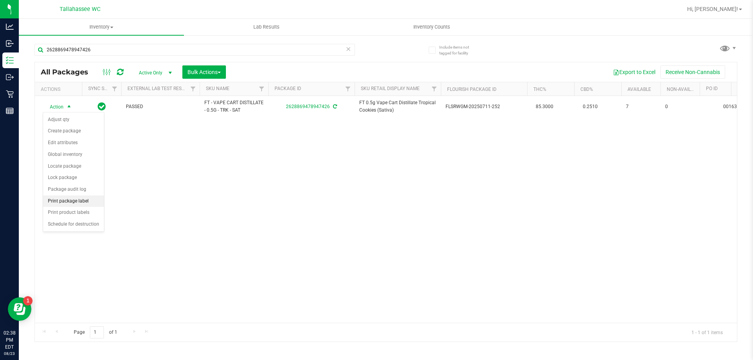
click at [87, 202] on li "Print package label" at bounding box center [73, 202] width 61 height 12
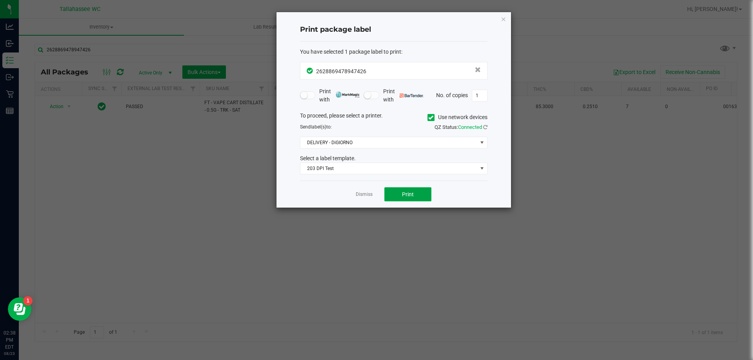
click at [422, 193] on button "Print" at bounding box center [407, 195] width 47 height 14
drag, startPoint x: 360, startPoint y: 193, endPoint x: 277, endPoint y: 175, distance: 85.5
click at [361, 193] on link "Dismiss" at bounding box center [364, 194] width 17 height 7
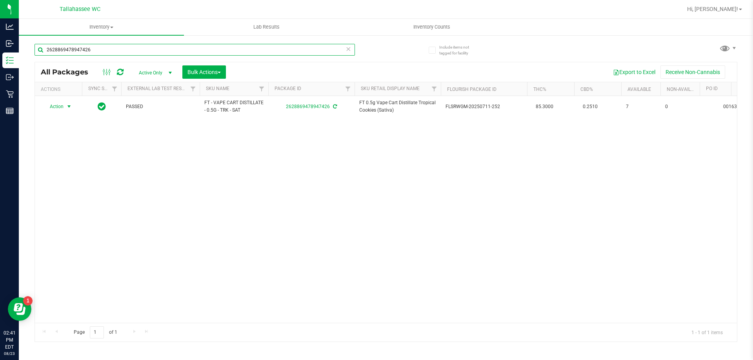
click at [184, 49] on input "2628869478947426" at bounding box center [195, 50] width 320 height 12
click at [183, 50] on input "2628869478947426" at bounding box center [195, 50] width 320 height 12
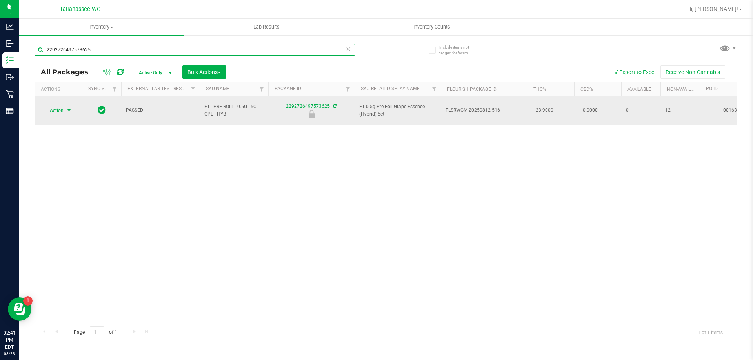
type input "2292726497573625"
click at [69, 109] on span "select" at bounding box center [69, 110] width 6 height 6
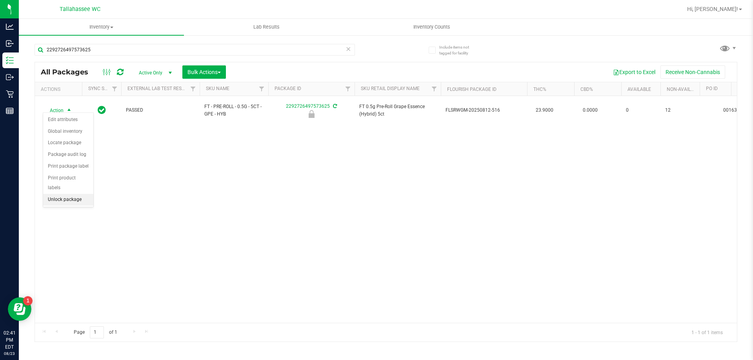
click at [83, 194] on li "Unlock package" at bounding box center [68, 200] width 50 height 12
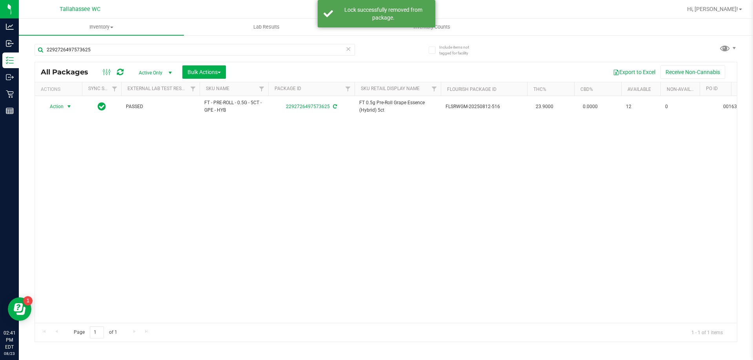
drag, startPoint x: 69, startPoint y: 107, endPoint x: 75, endPoint y: 125, distance: 18.5
click at [69, 106] on span "select" at bounding box center [69, 107] width 6 height 6
click at [79, 202] on li "Print package label" at bounding box center [73, 202] width 61 height 12
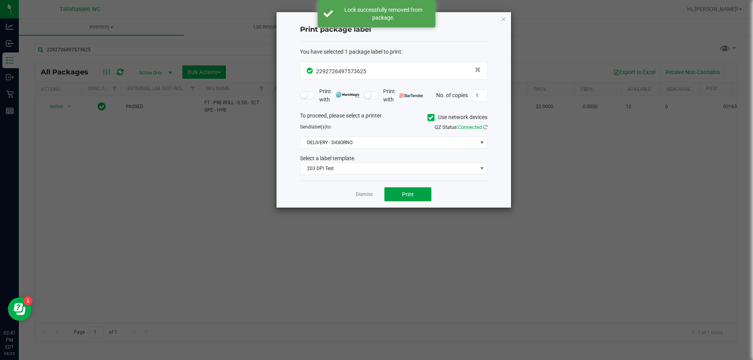
click at [397, 194] on button "Print" at bounding box center [407, 195] width 47 height 14
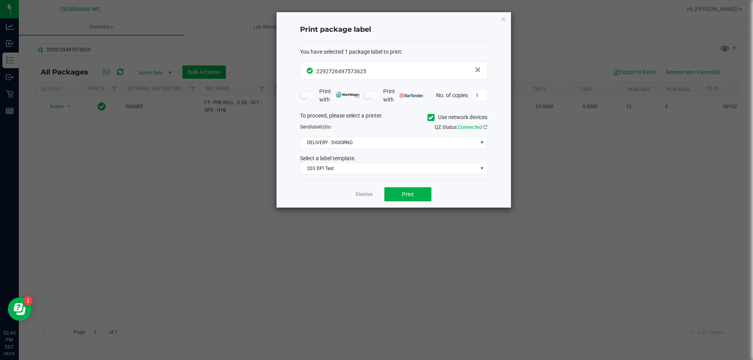
click at [365, 191] on app-cancel-button "Dismiss" at bounding box center [364, 195] width 17 height 8
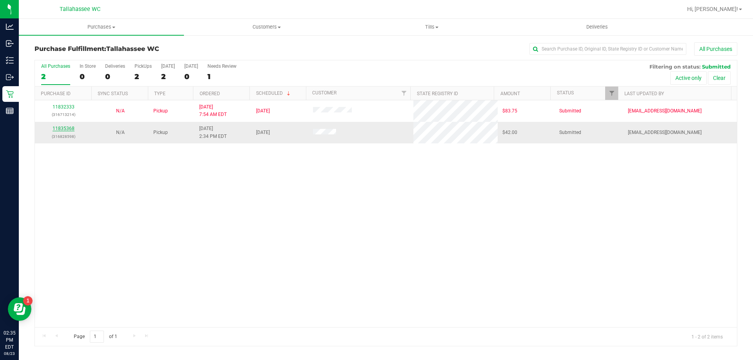
click at [66, 128] on link "11835368" at bounding box center [64, 128] width 22 height 5
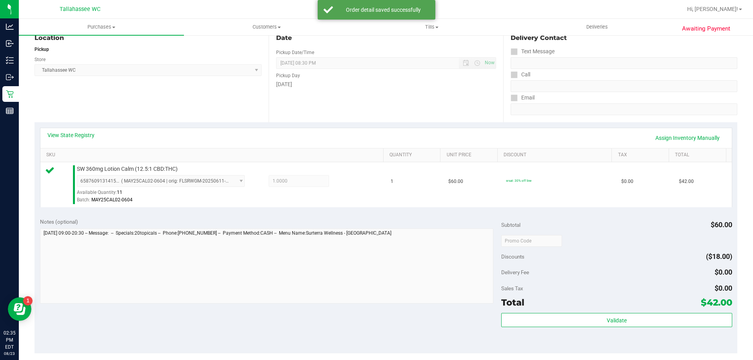
scroll to position [118, 0]
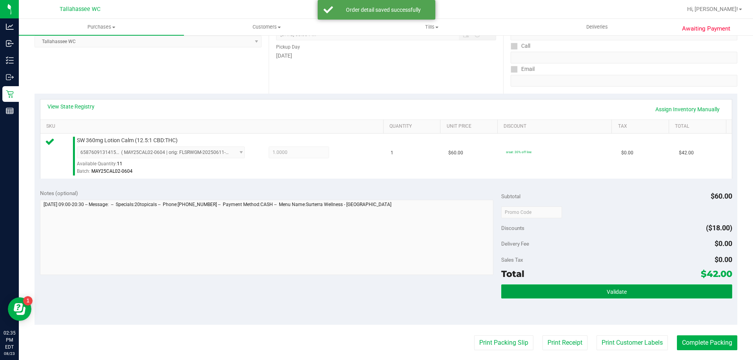
click at [513, 294] on button "Validate" at bounding box center [616, 292] width 231 height 14
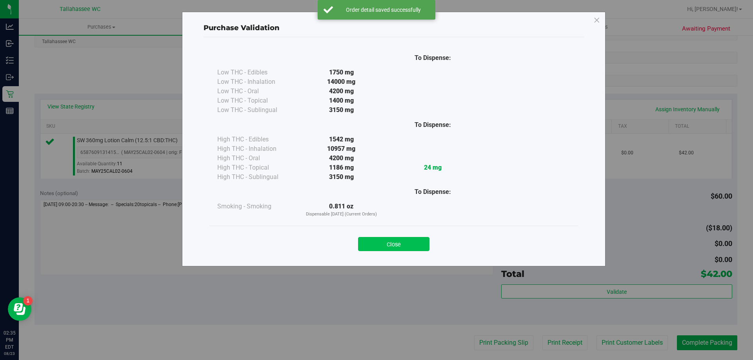
click at [406, 242] on button "Close" at bounding box center [393, 244] width 71 height 14
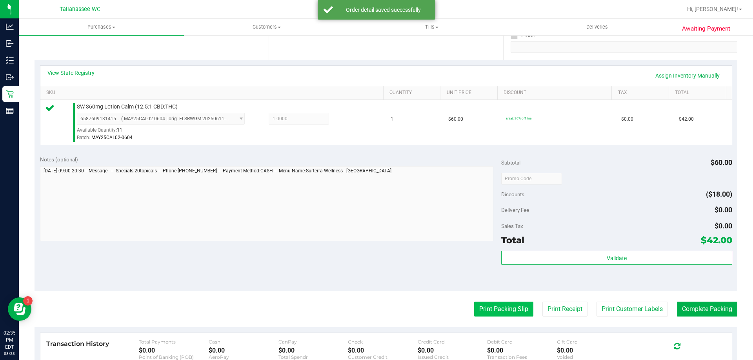
scroll to position [196, 0]
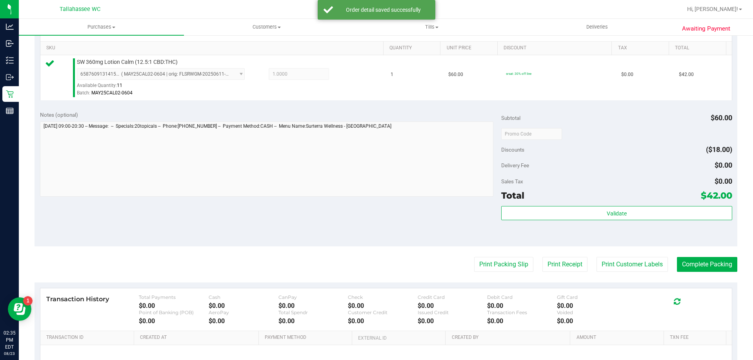
click at [488, 257] on purchase-details "Back Edit Purchase Cancel Purchase View Profile # 11835368 BioTrack ID: - Submi…" at bounding box center [386, 137] width 703 height 583
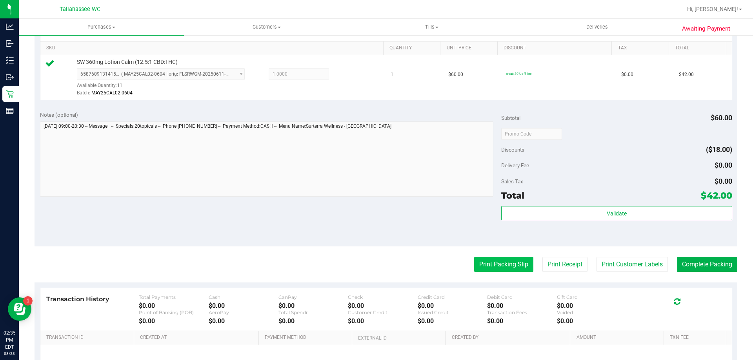
click at [491, 272] on button "Print Packing Slip" at bounding box center [503, 264] width 59 height 15
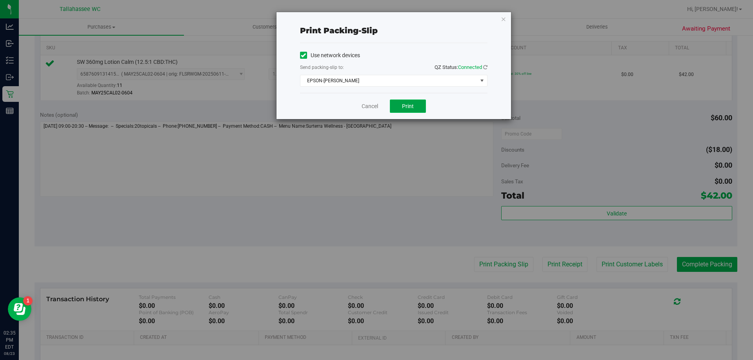
click at [404, 107] on span "Print" at bounding box center [408, 106] width 12 height 6
click at [367, 104] on link "Cancel" at bounding box center [370, 106] width 16 height 8
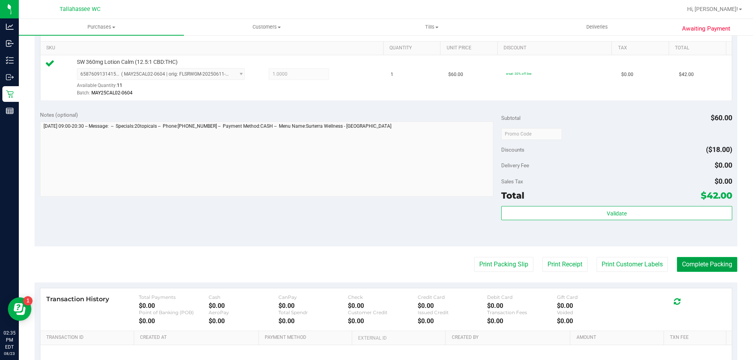
click at [703, 267] on button "Complete Packing" at bounding box center [707, 264] width 60 height 15
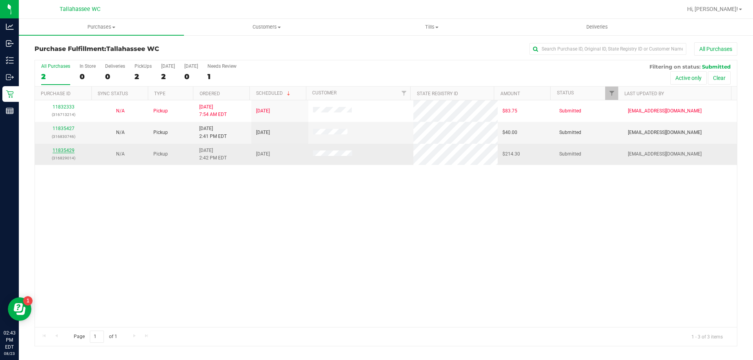
click at [59, 152] on link "11835429" at bounding box center [64, 150] width 22 height 5
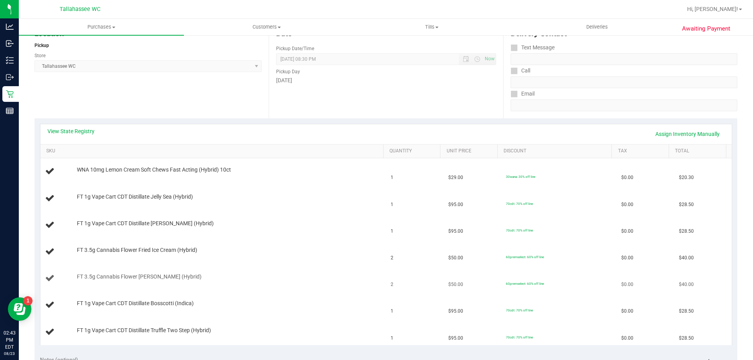
scroll to position [118, 0]
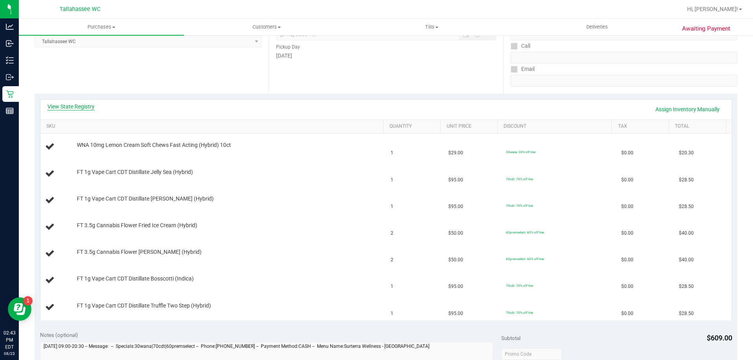
click at [90, 109] on link "View State Registry" at bounding box center [70, 107] width 47 height 8
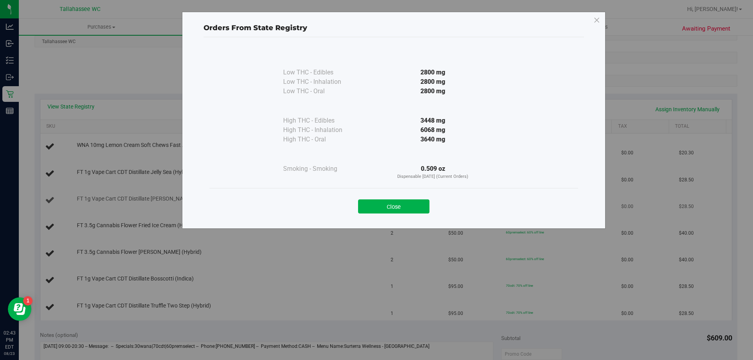
click at [388, 204] on button "Close" at bounding box center [393, 207] width 71 height 14
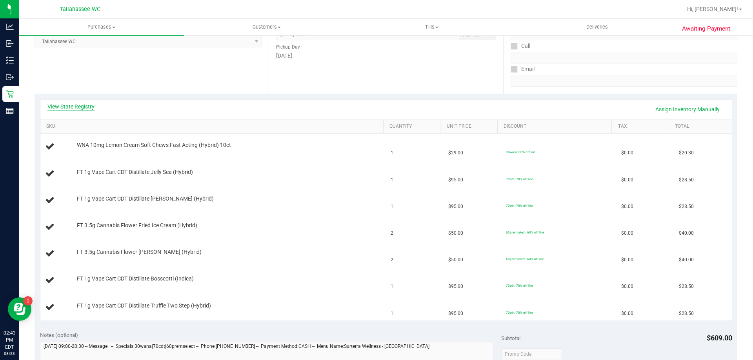
click at [89, 105] on link "View State Registry" at bounding box center [70, 107] width 47 height 8
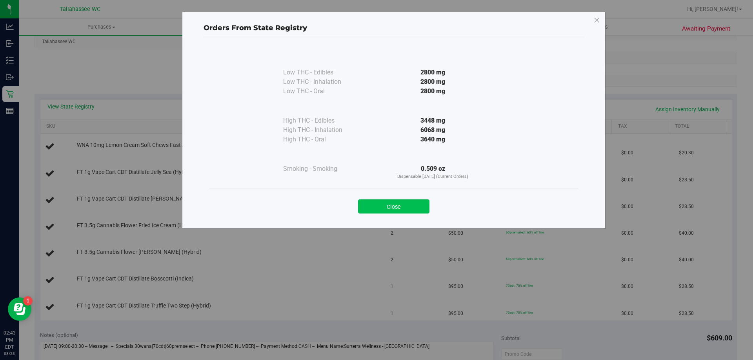
click at [410, 209] on button "Close" at bounding box center [393, 207] width 71 height 14
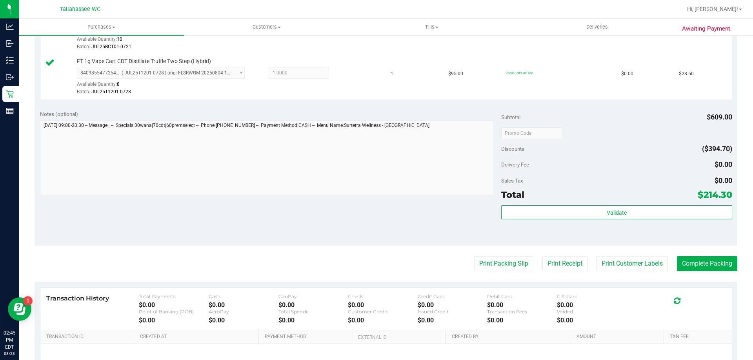
scroll to position [510, 0]
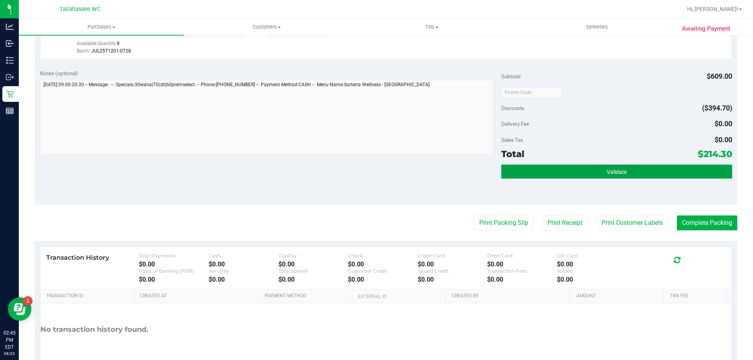
click at [513, 174] on button "Validate" at bounding box center [616, 172] width 231 height 14
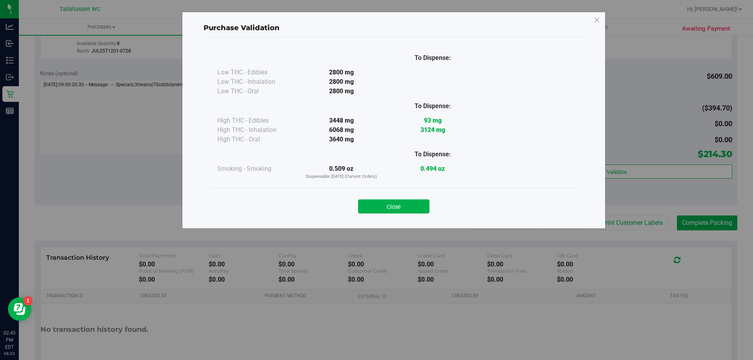
drag, startPoint x: 402, startPoint y: 206, endPoint x: 418, endPoint y: 208, distance: 16.6
click at [402, 205] on button "Close" at bounding box center [393, 207] width 71 height 14
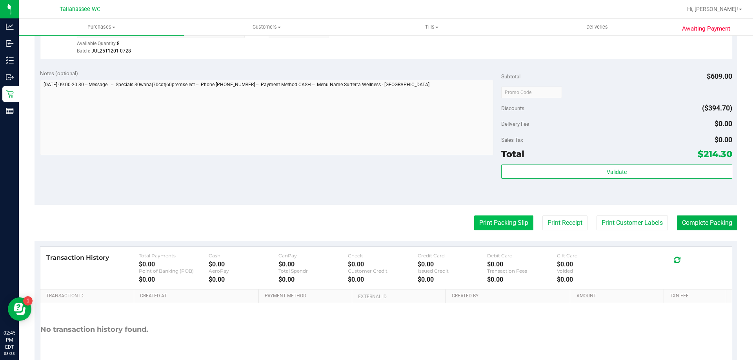
click at [506, 226] on button "Print Packing Slip" at bounding box center [503, 223] width 59 height 15
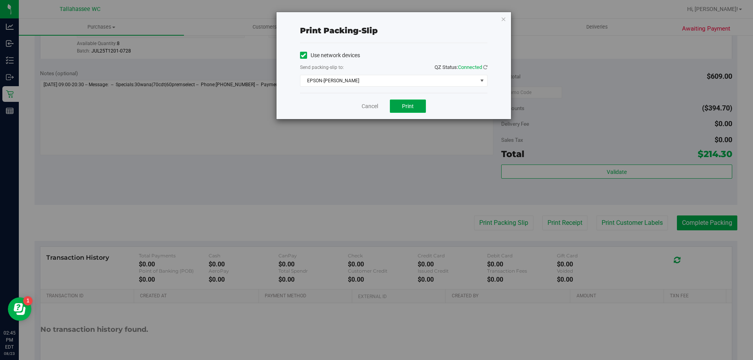
click at [408, 100] on button "Print" at bounding box center [408, 106] width 36 height 13
click at [374, 104] on link "Cancel" at bounding box center [370, 106] width 16 height 8
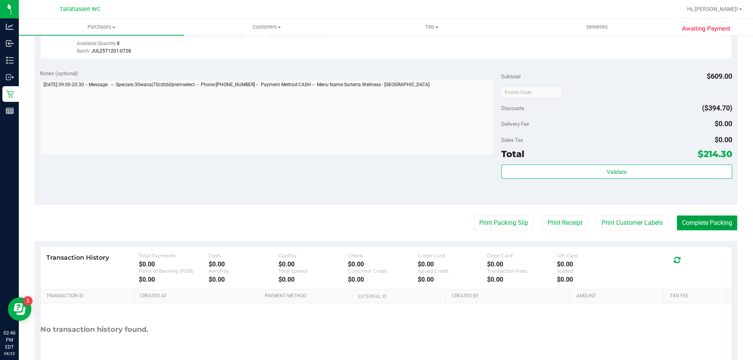
click at [718, 225] on button "Complete Packing" at bounding box center [707, 223] width 60 height 15
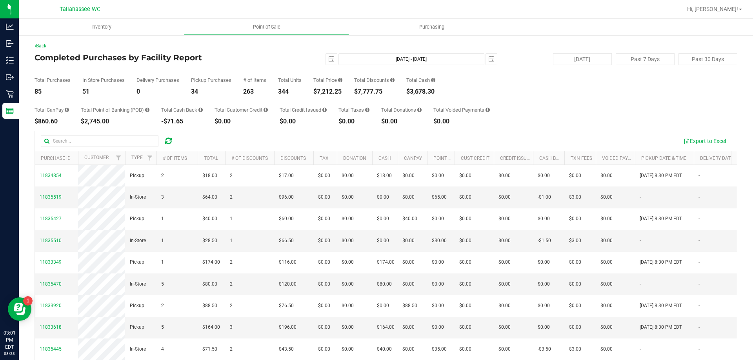
click at [320, 90] on div "$7,212.25" at bounding box center [327, 92] width 29 height 6
copy div "7,212.25"
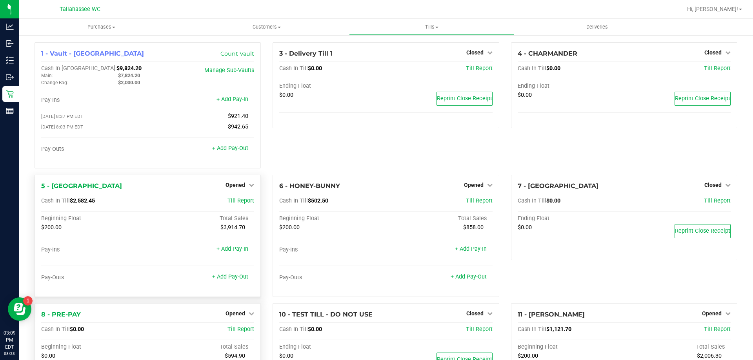
click at [233, 278] on link "+ Add Pay-Out" at bounding box center [230, 277] width 36 height 7
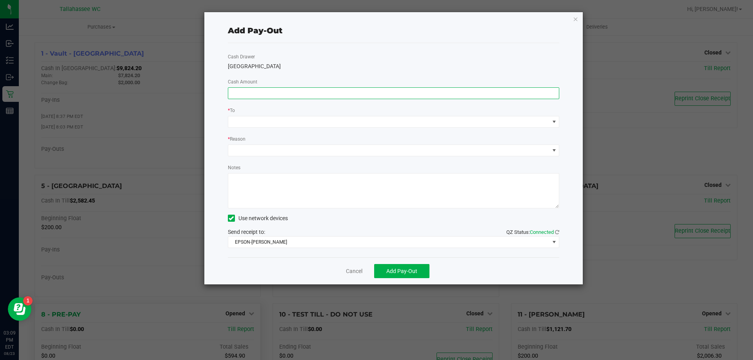
click at [276, 93] on input at bounding box center [393, 93] width 331 height 11
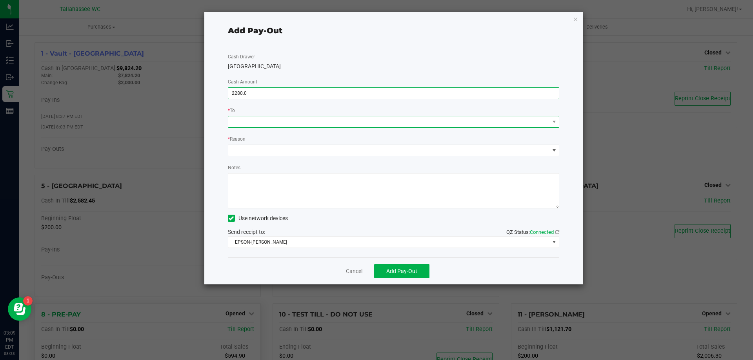
type input "$2,280.00"
click at [504, 121] on span at bounding box center [388, 122] width 321 height 11
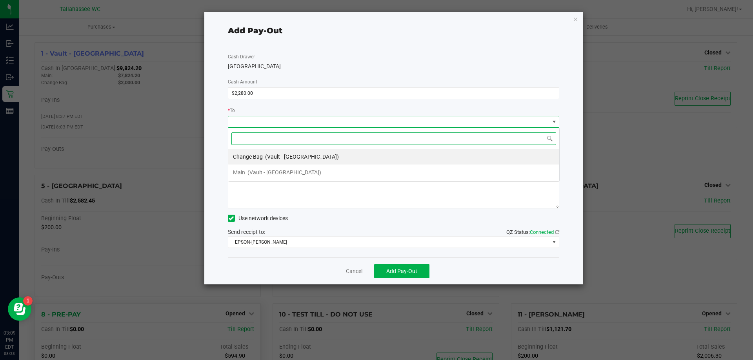
scroll to position [12, 331]
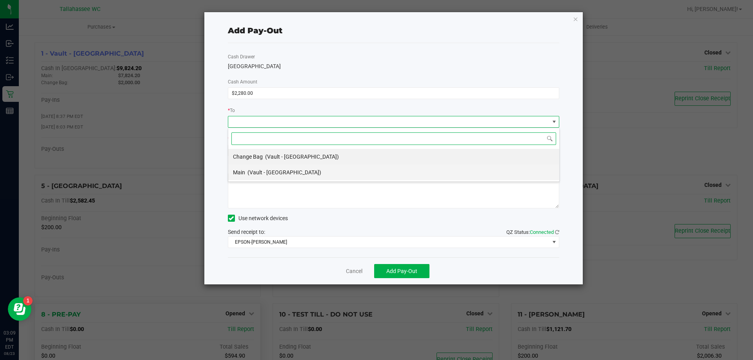
click at [381, 173] on li "Main (Vault - Tallahassee)" at bounding box center [393, 173] width 331 height 16
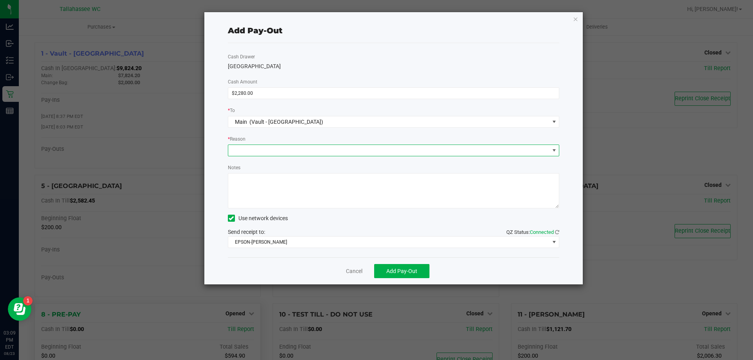
click at [385, 153] on span at bounding box center [388, 150] width 321 height 11
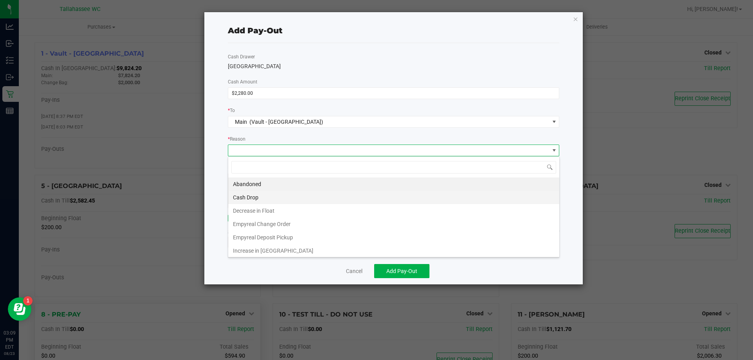
click at [344, 199] on li "Cash Drop" at bounding box center [393, 197] width 331 height 13
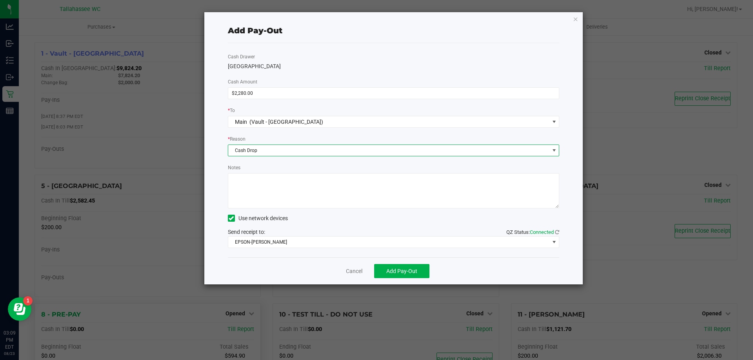
click at [333, 198] on textarea "Notes" at bounding box center [394, 190] width 332 height 35
type textarea "ce"
click at [413, 273] on span "Add Pay-Out" at bounding box center [401, 271] width 31 height 6
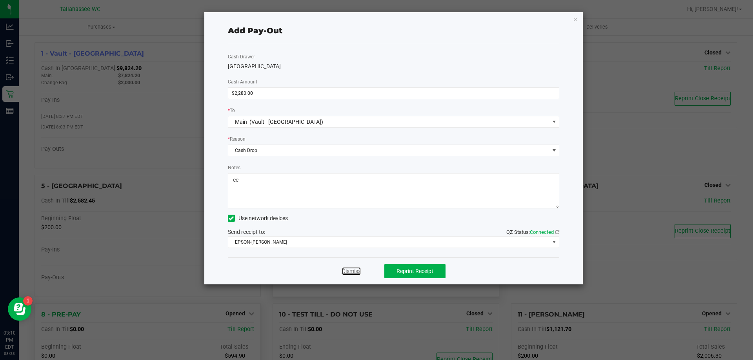
click at [346, 271] on link "Dismiss" at bounding box center [351, 272] width 19 height 8
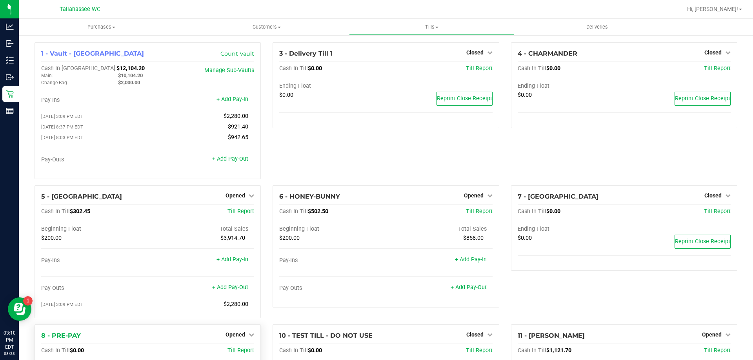
drag, startPoint x: 403, startPoint y: 164, endPoint x: 405, endPoint y: 160, distance: 4.0
click at [403, 163] on div "3 - Delivery Till 1 Closed Open Till Cash In Till $0.00 Till Report Ending Floa…" at bounding box center [386, 113] width 238 height 143
click at [75, 214] on span "$456.75" at bounding box center [80, 211] width 20 height 7
copy span "456.75"
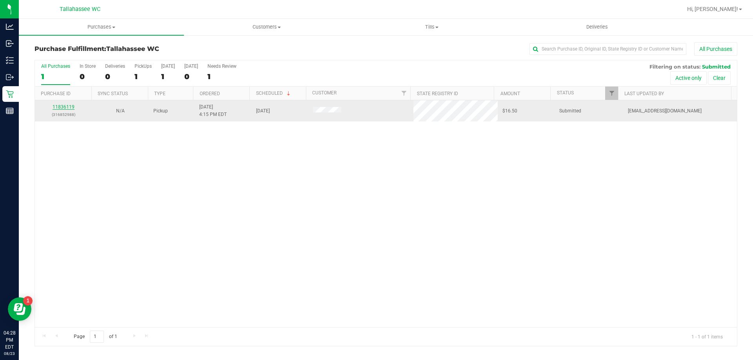
click at [70, 108] on link "11836119" at bounding box center [64, 106] width 22 height 5
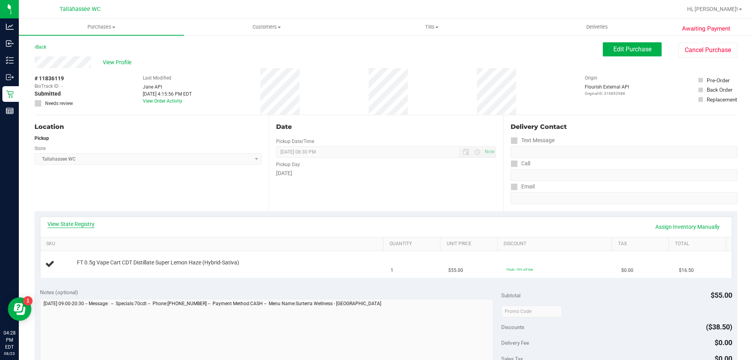
click at [82, 226] on link "View State Registry" at bounding box center [70, 224] width 47 height 8
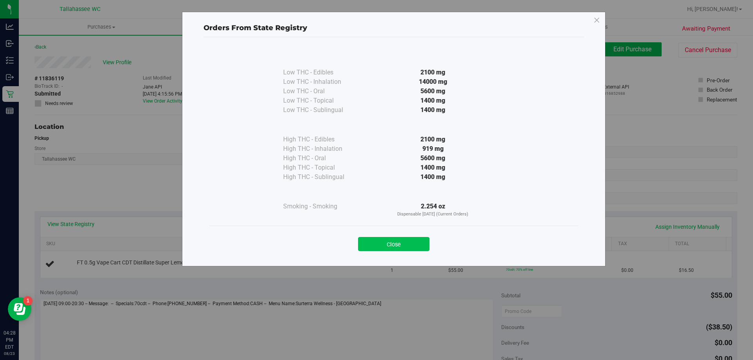
click at [379, 244] on button "Close" at bounding box center [393, 244] width 71 height 14
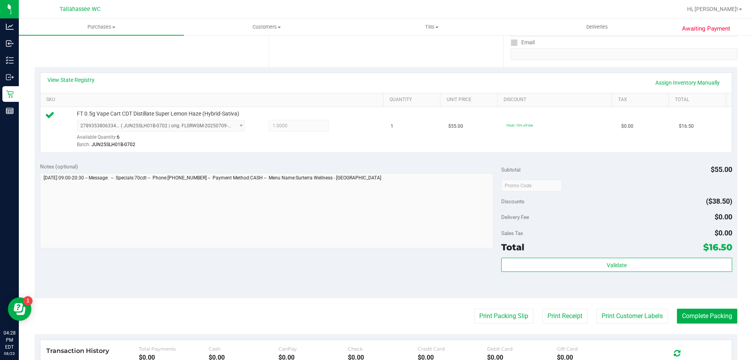
scroll to position [196, 0]
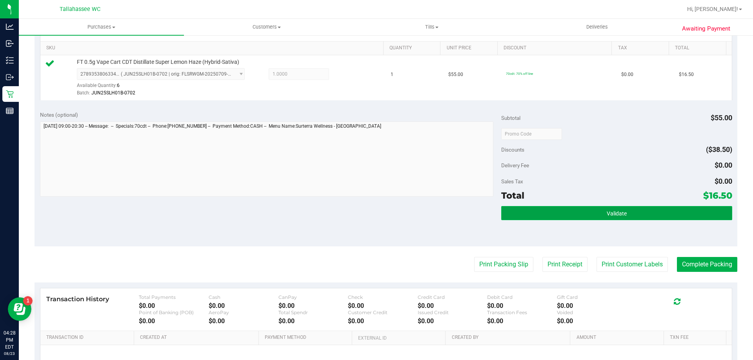
click at [526, 211] on button "Validate" at bounding box center [616, 213] width 231 height 14
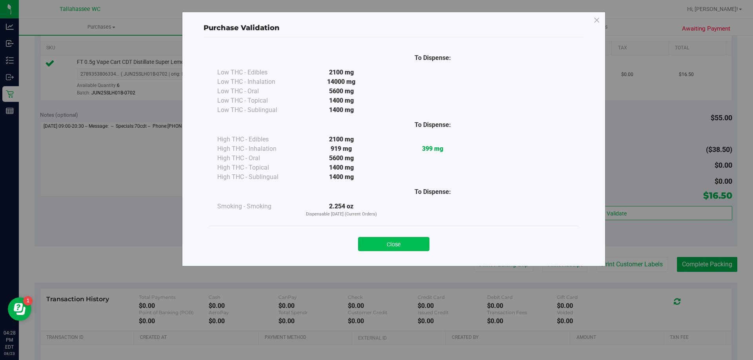
click at [408, 247] on button "Close" at bounding box center [393, 244] width 71 height 14
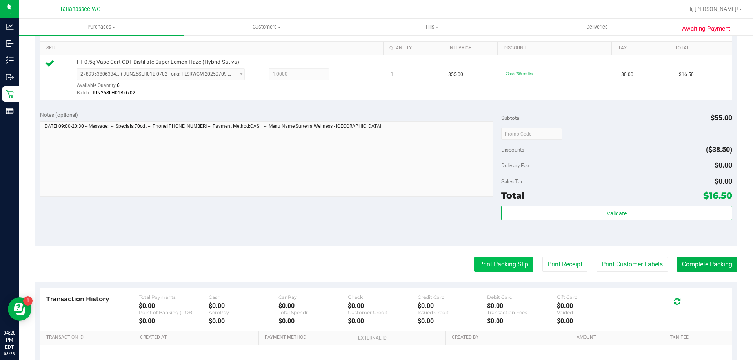
click at [486, 268] on button "Print Packing Slip" at bounding box center [503, 264] width 59 height 15
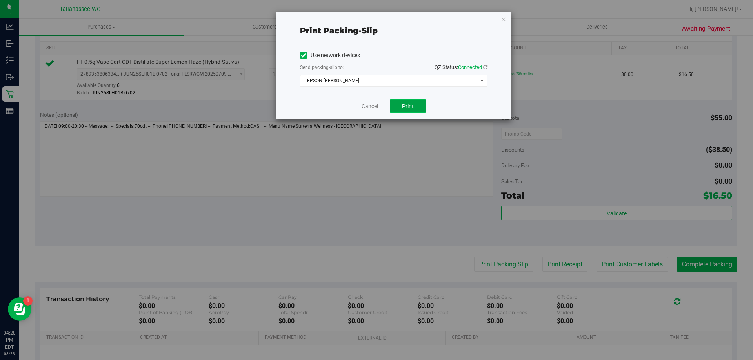
click at [419, 108] on button "Print" at bounding box center [408, 106] width 36 height 13
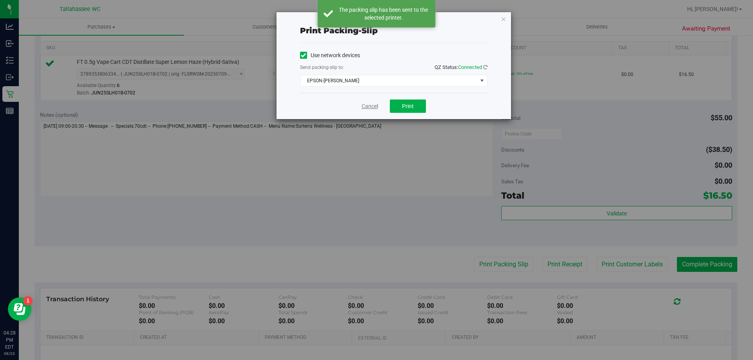
click at [370, 107] on link "Cancel" at bounding box center [370, 106] width 16 height 8
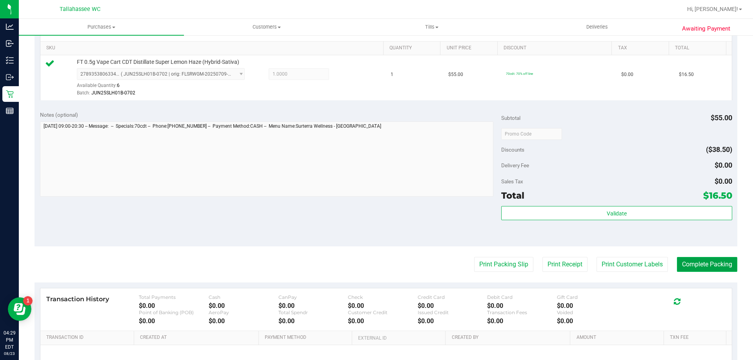
click at [721, 263] on button "Complete Packing" at bounding box center [707, 264] width 60 height 15
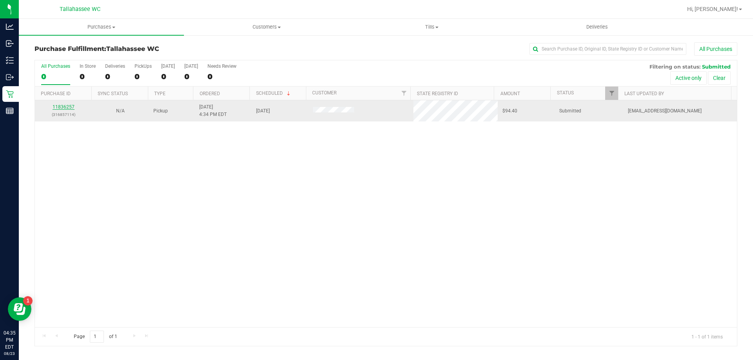
click at [69, 105] on link "11836257" at bounding box center [64, 106] width 22 height 5
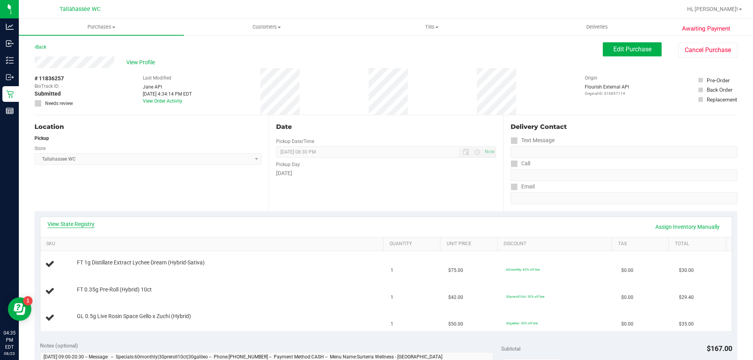
click at [81, 220] on link "View State Registry" at bounding box center [70, 224] width 47 height 8
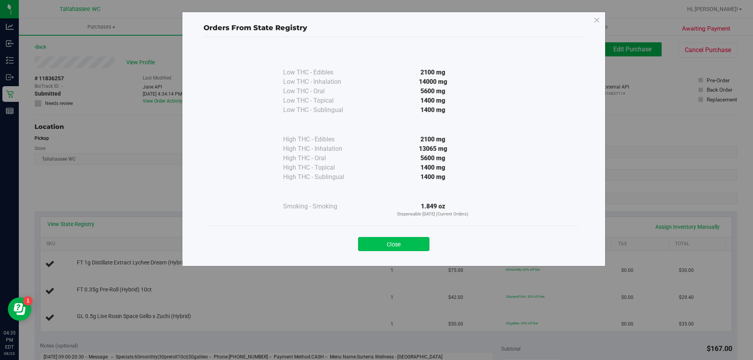
click at [384, 246] on button "Close" at bounding box center [393, 244] width 71 height 14
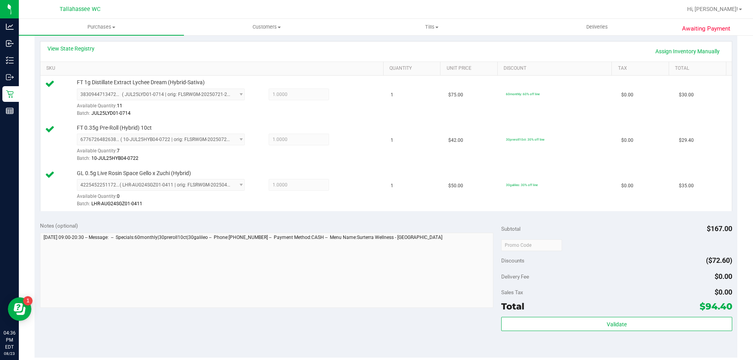
scroll to position [235, 0]
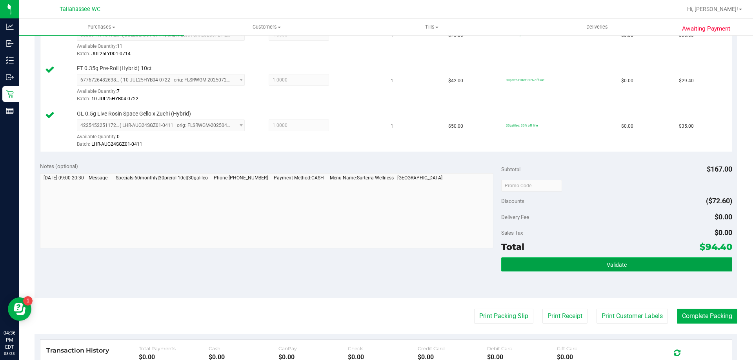
click at [573, 268] on button "Validate" at bounding box center [616, 265] width 231 height 14
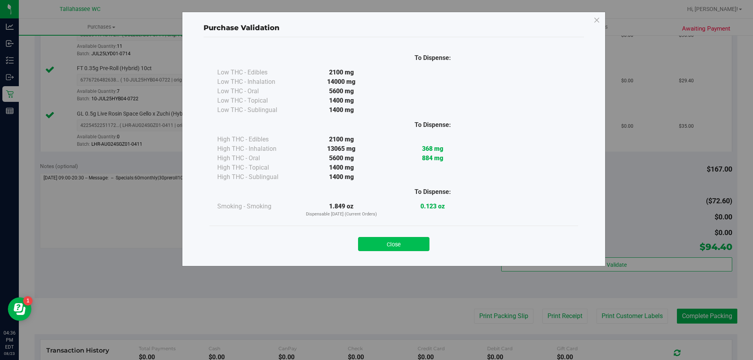
click at [412, 242] on button "Close" at bounding box center [393, 244] width 71 height 14
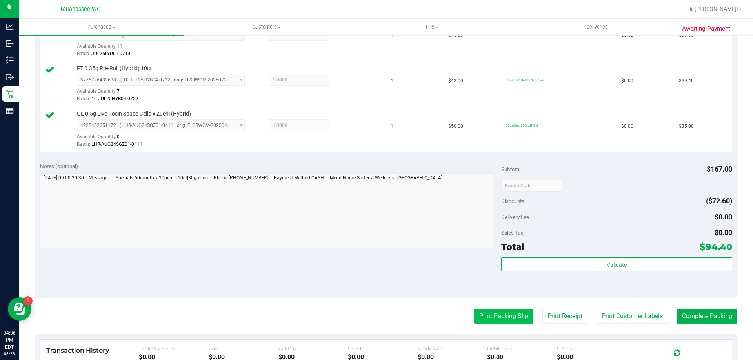
click at [494, 317] on button "Print Packing Slip" at bounding box center [503, 316] width 59 height 15
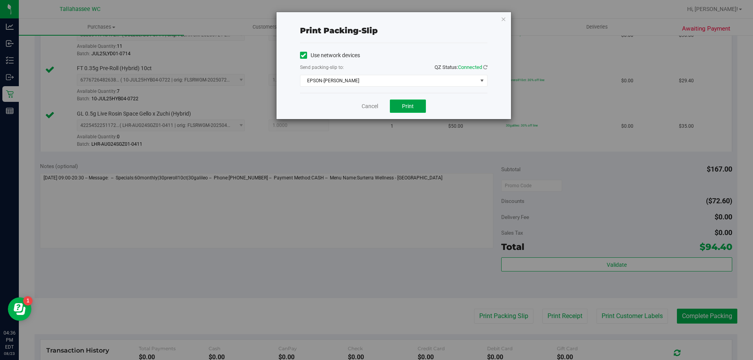
click at [401, 109] on button "Print" at bounding box center [408, 106] width 36 height 13
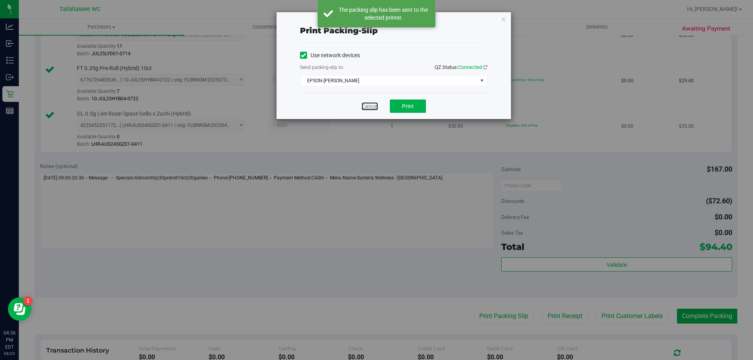
click at [368, 107] on link "Cancel" at bounding box center [370, 106] width 16 height 8
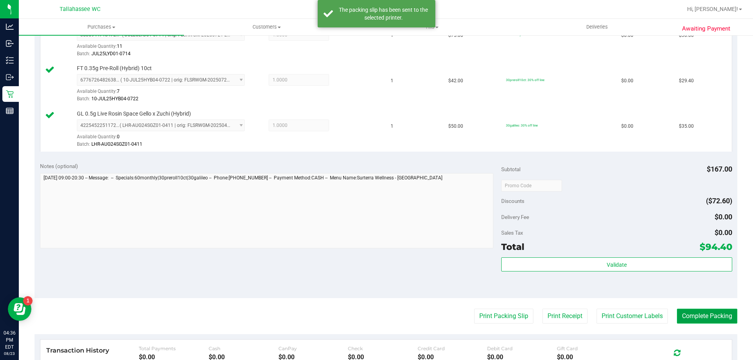
click at [708, 318] on button "Complete Packing" at bounding box center [707, 316] width 60 height 15
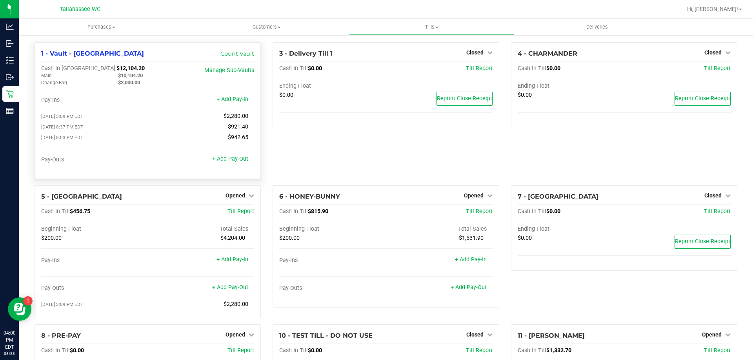
click at [82, 65] on div "1 - Vault - Tallahassee Count Vault Cash In Vault: $12,104.20 Main: $10,104.20 …" at bounding box center [148, 110] width 226 height 137
copy span "12,104.20"
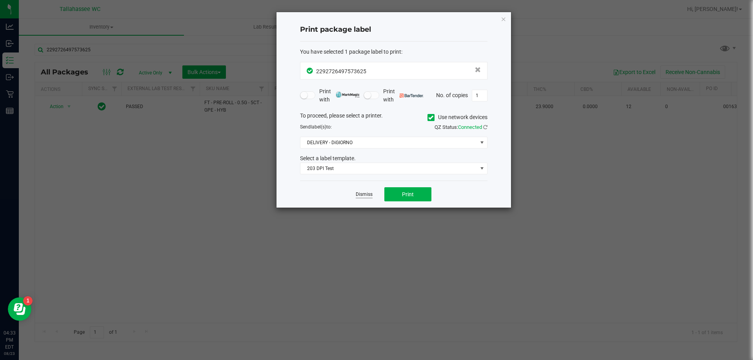
click at [366, 193] on link "Dismiss" at bounding box center [364, 194] width 17 height 7
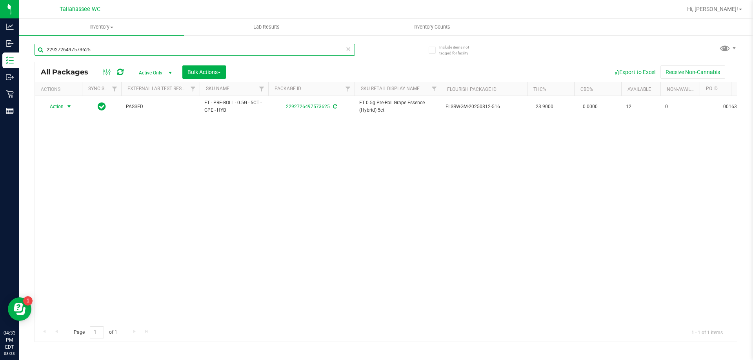
click at [153, 48] on input "2292726497573625" at bounding box center [195, 50] width 320 height 12
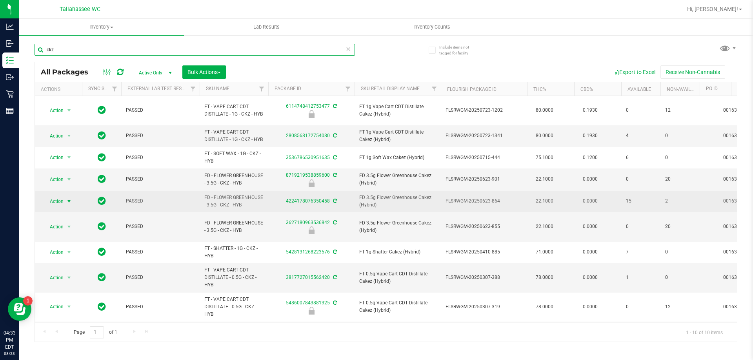
type input "ckz"
click at [68, 205] on span "select" at bounding box center [69, 201] width 6 height 6
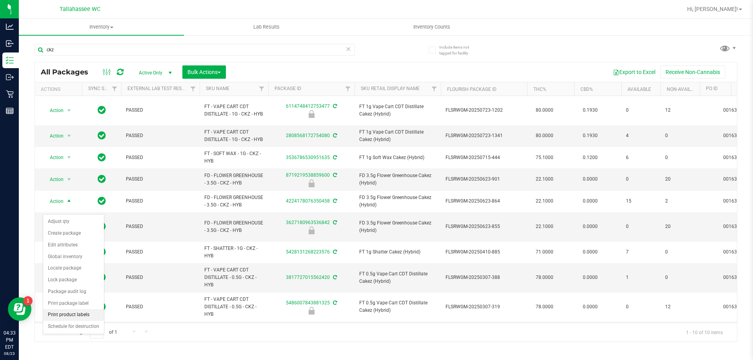
click at [91, 315] on li "Print product labels" at bounding box center [73, 316] width 61 height 12
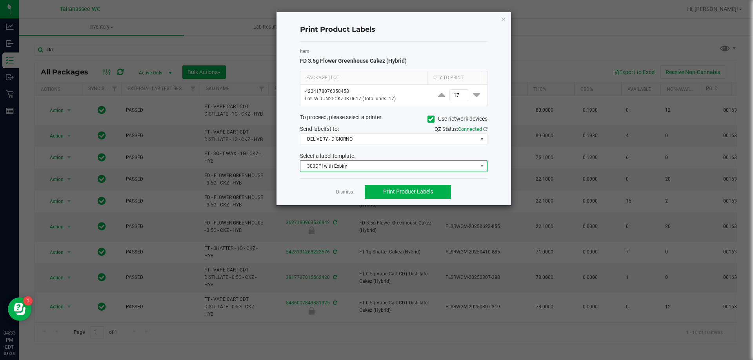
click at [442, 166] on span "300DPI with Expiry" at bounding box center [388, 166] width 177 height 11
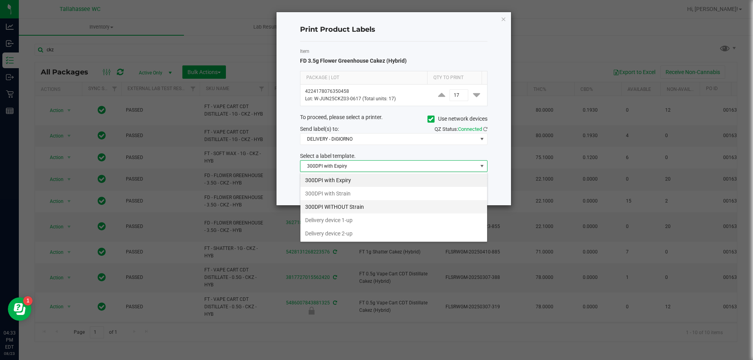
scroll to position [12, 188]
click at [399, 195] on li "300DPI with Strain" at bounding box center [393, 193] width 187 height 13
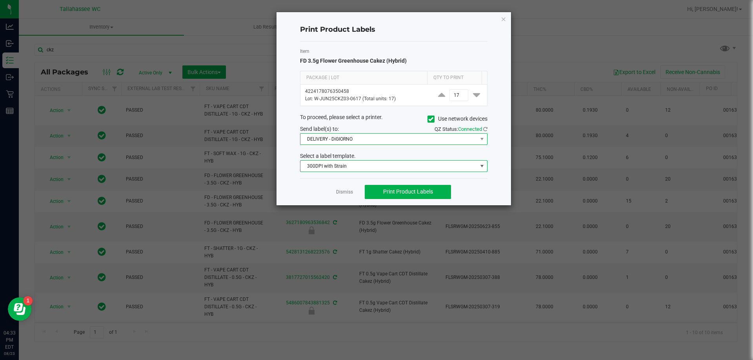
click at [421, 141] on span "DELIVERY - DiGIORNO" at bounding box center [388, 139] width 177 height 11
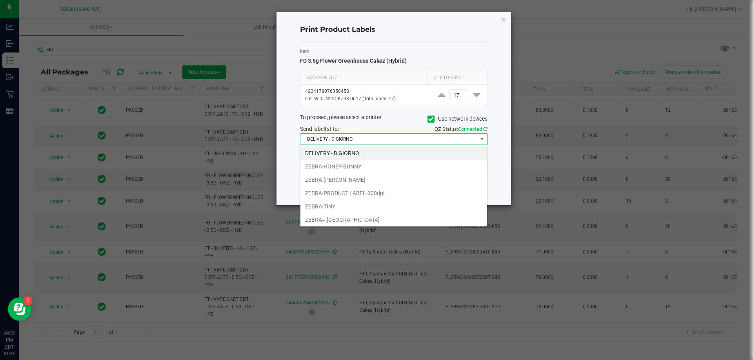
click at [404, 194] on li "ZEBRA-PRODUCT LABEL-300dpi" at bounding box center [393, 193] width 187 height 13
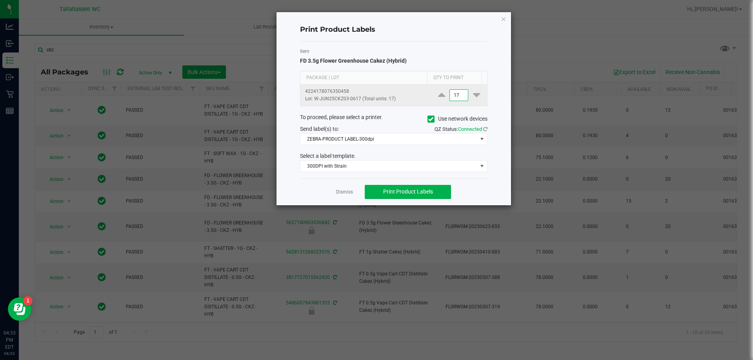
click at [454, 96] on input "17" at bounding box center [459, 95] width 18 height 11
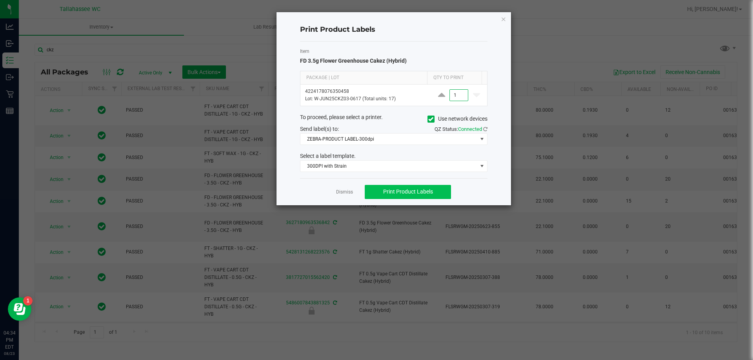
type input "1"
drag, startPoint x: 442, startPoint y: 186, endPoint x: 442, endPoint y: 191, distance: 5.2
click at [442, 190] on button "Print Product Labels" at bounding box center [408, 192] width 86 height 14
click at [348, 189] on app-cancel-button "Dismiss" at bounding box center [344, 192] width 17 height 8
drag, startPoint x: 340, startPoint y: 194, endPoint x: 332, endPoint y: 192, distance: 7.7
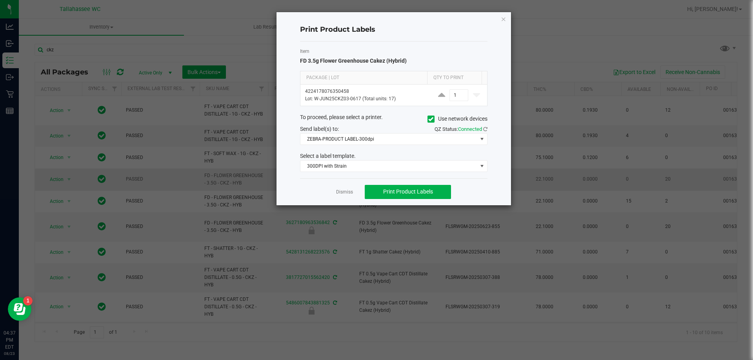
click at [339, 194] on link "Dismiss" at bounding box center [344, 192] width 17 height 7
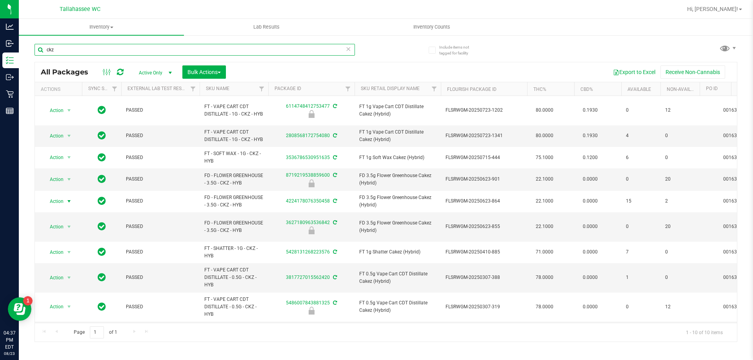
click at [146, 49] on input "ckz" at bounding box center [195, 50] width 320 height 12
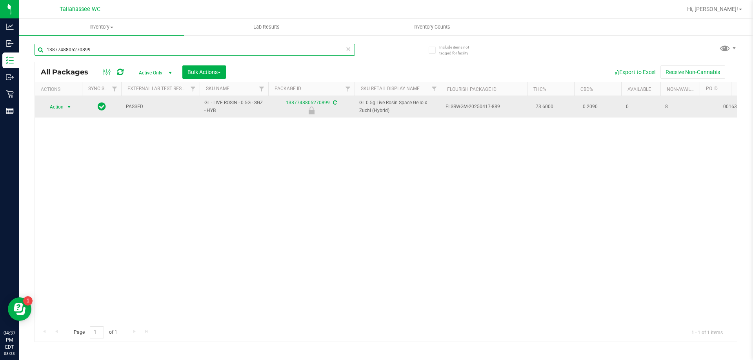
type input "1387748805270899"
click at [69, 107] on span "select" at bounding box center [69, 107] width 6 height 6
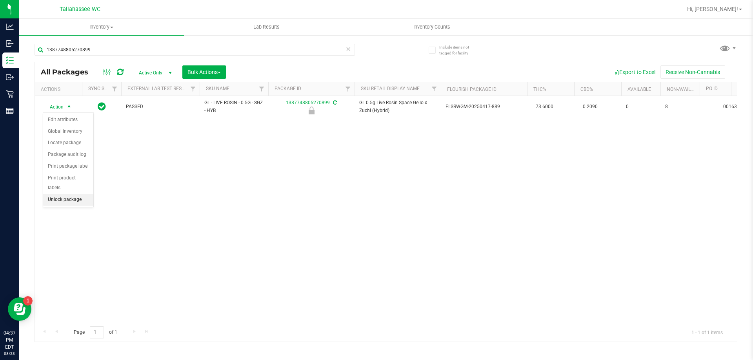
drag, startPoint x: 75, startPoint y: 190, endPoint x: 75, endPoint y: 181, distance: 9.0
click at [75, 194] on li "Unlock package" at bounding box center [68, 200] width 50 height 12
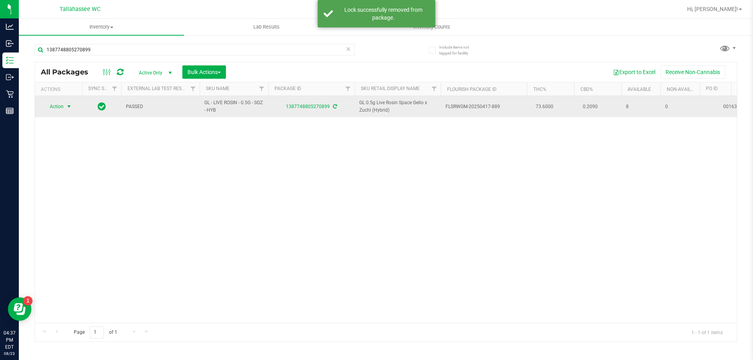
click at [69, 105] on span "select" at bounding box center [69, 107] width 6 height 6
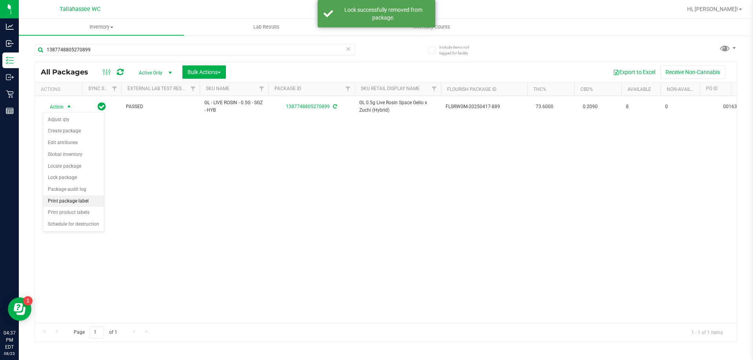
click at [93, 203] on li "Print package label" at bounding box center [73, 202] width 61 height 12
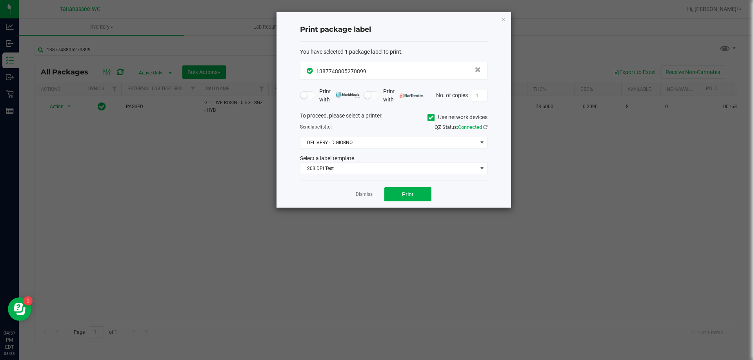
click at [415, 186] on div "Dismiss Print" at bounding box center [394, 194] width 188 height 27
click at [416, 195] on button "Print" at bounding box center [407, 195] width 47 height 14
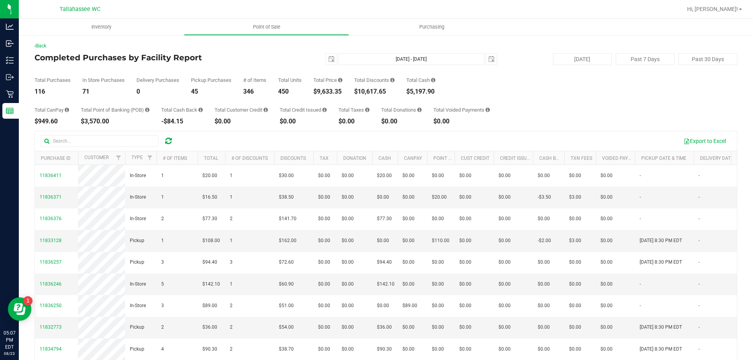
click at [320, 91] on div "$9,633.35" at bounding box center [327, 92] width 29 height 6
copy div "9,633.35"
